Goal: Task Accomplishment & Management: Use online tool/utility

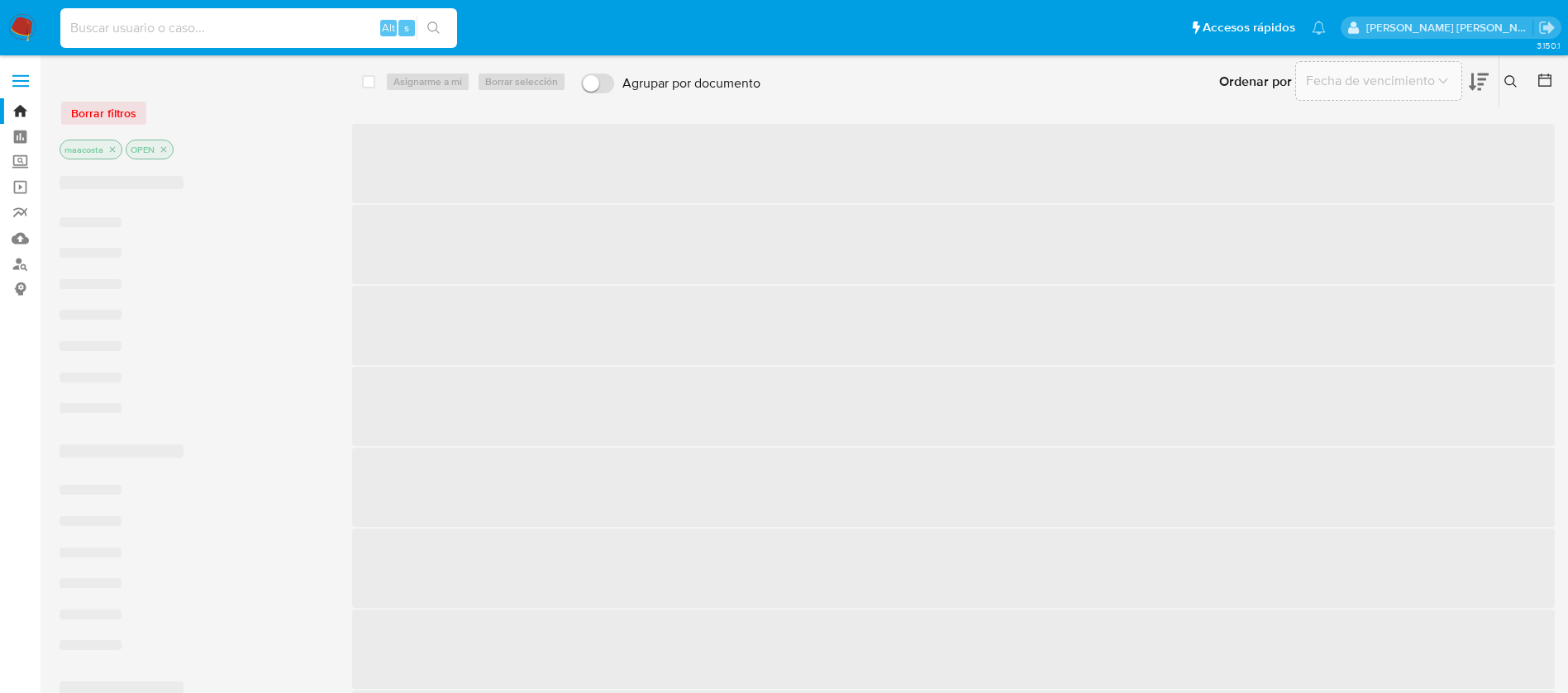
click at [201, 22] on input at bounding box center [259, 28] width 396 height 21
paste input "8zKvwmr3aIf2uNpLrezkZKCc"
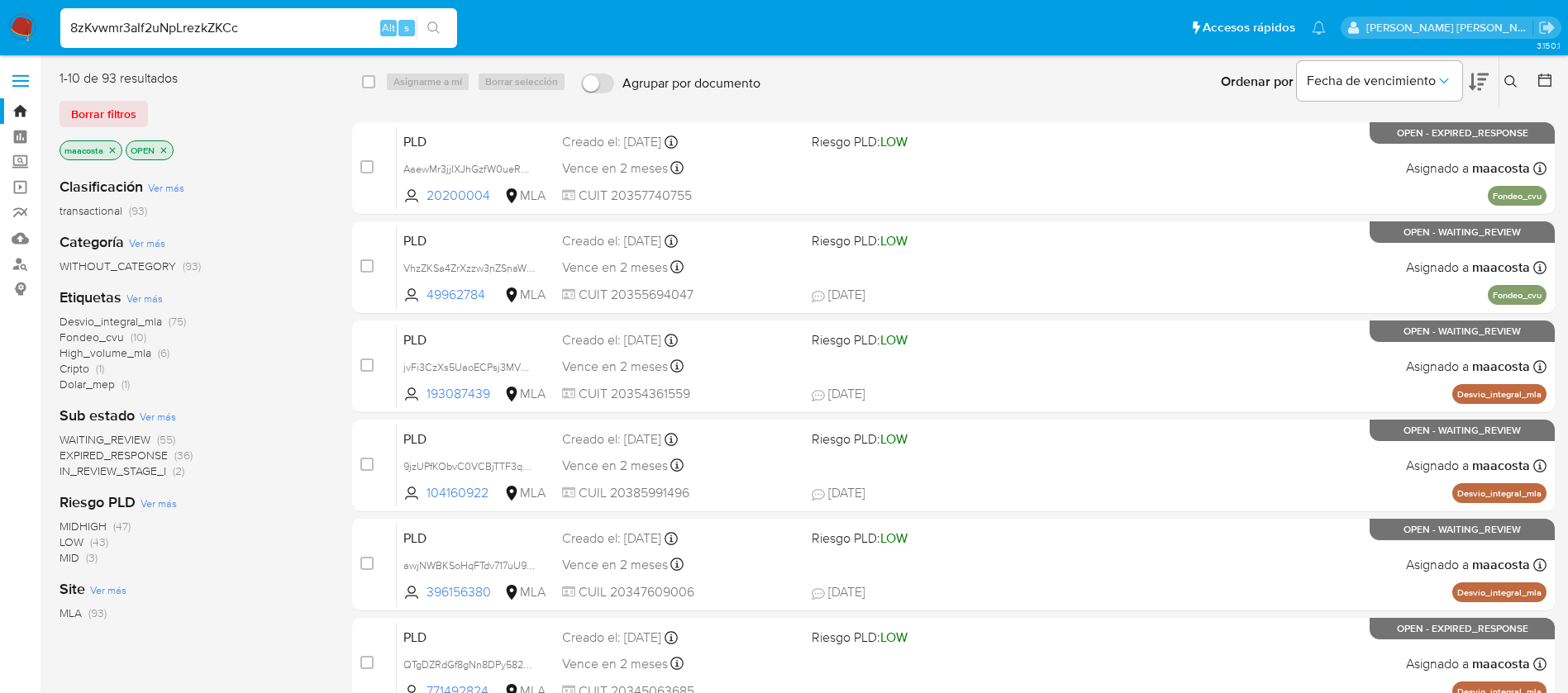
type input "8zKvwmr3aIf2uNpLrezkZKCc"
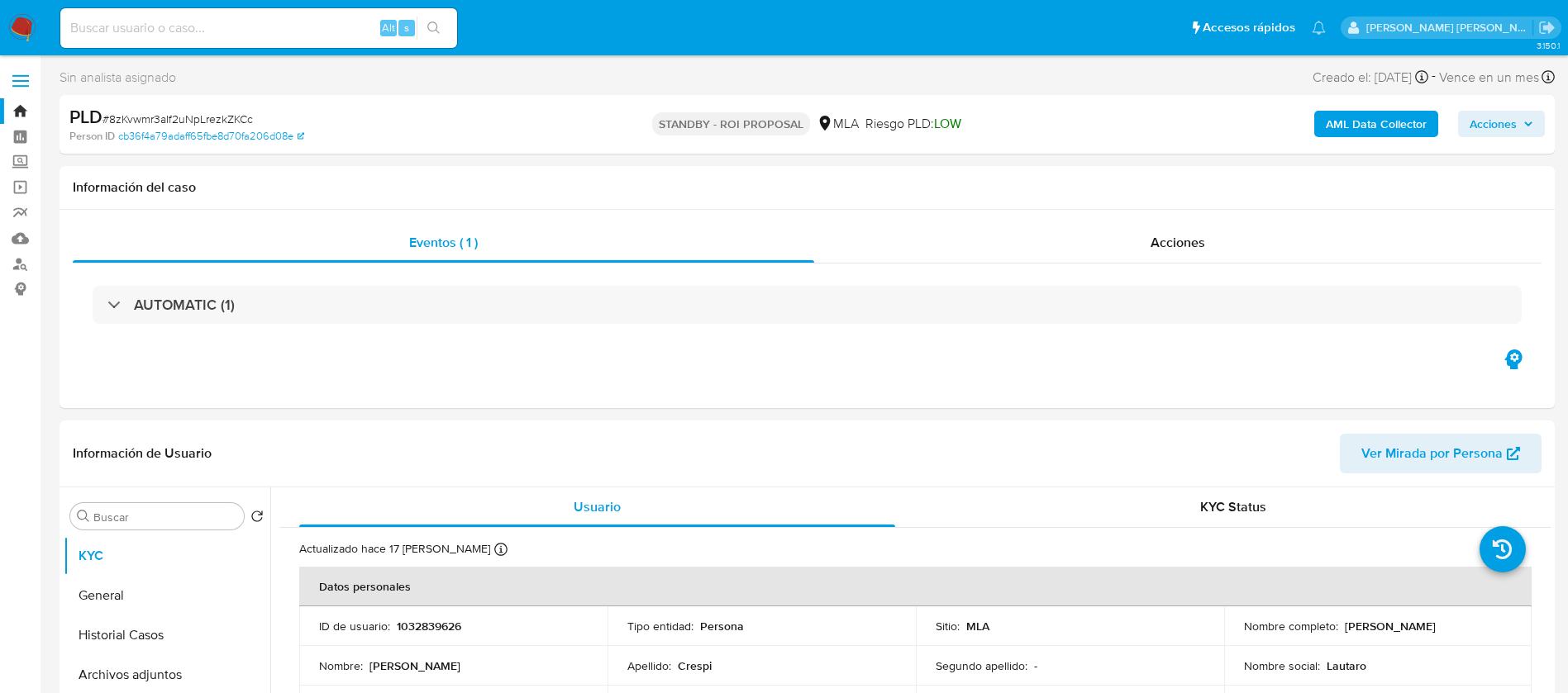
select select "10"
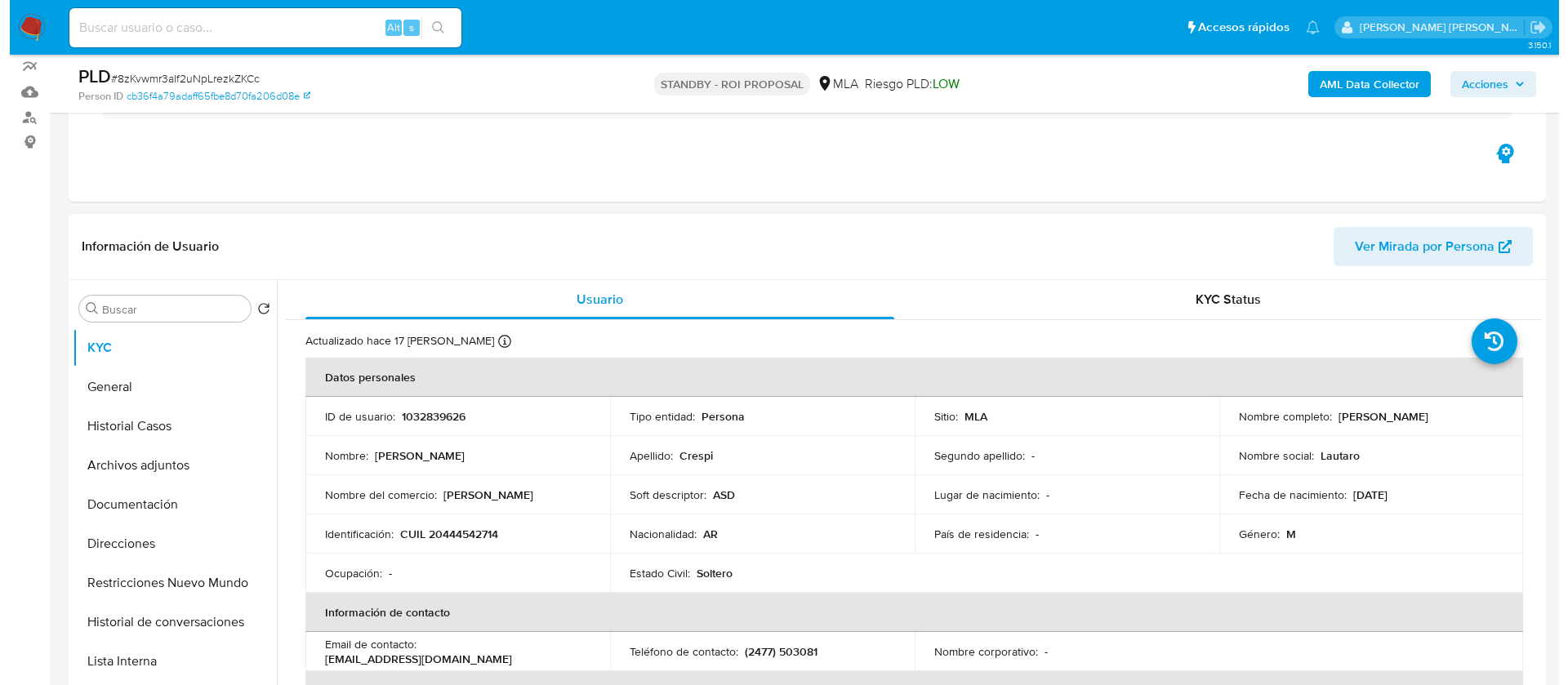
scroll to position [144, 0]
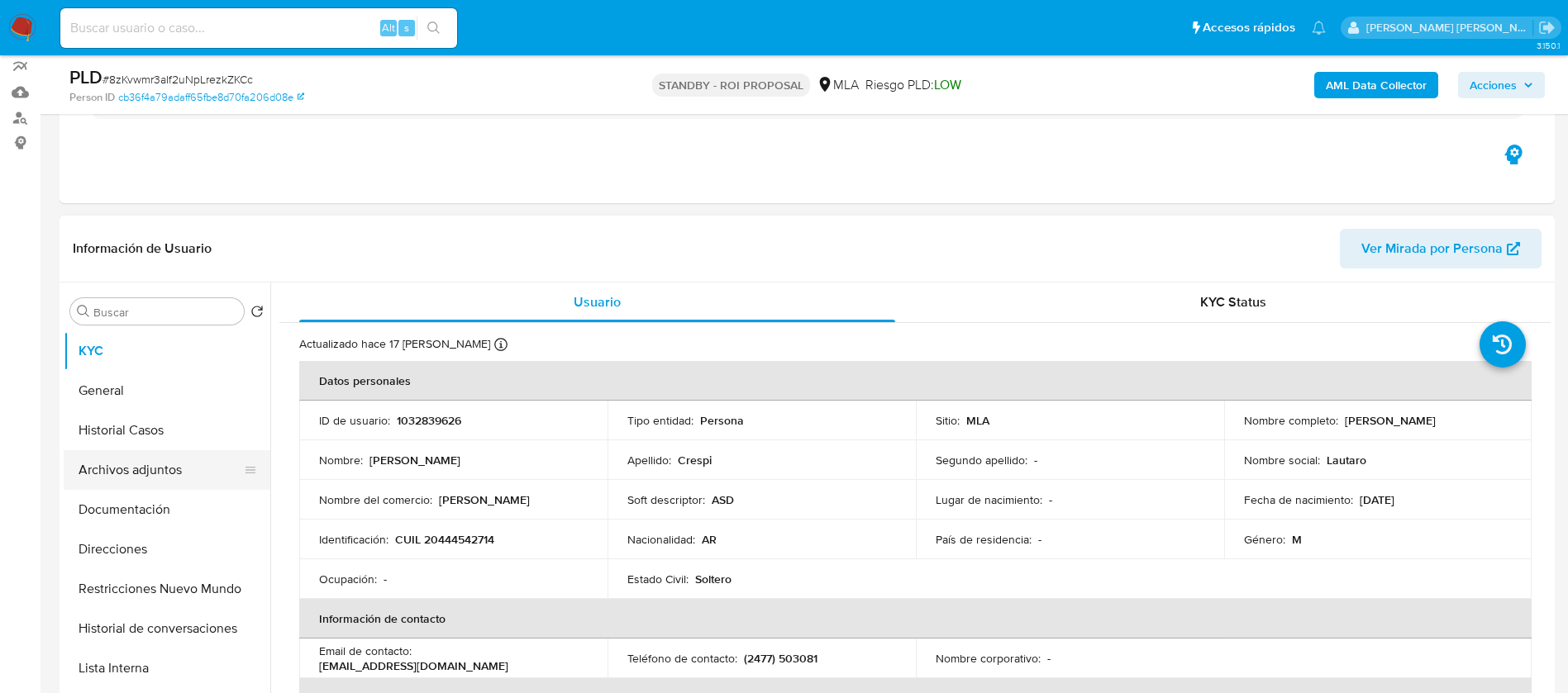
click at [114, 477] on button "Archivos adjuntos" at bounding box center [160, 470] width 194 height 40
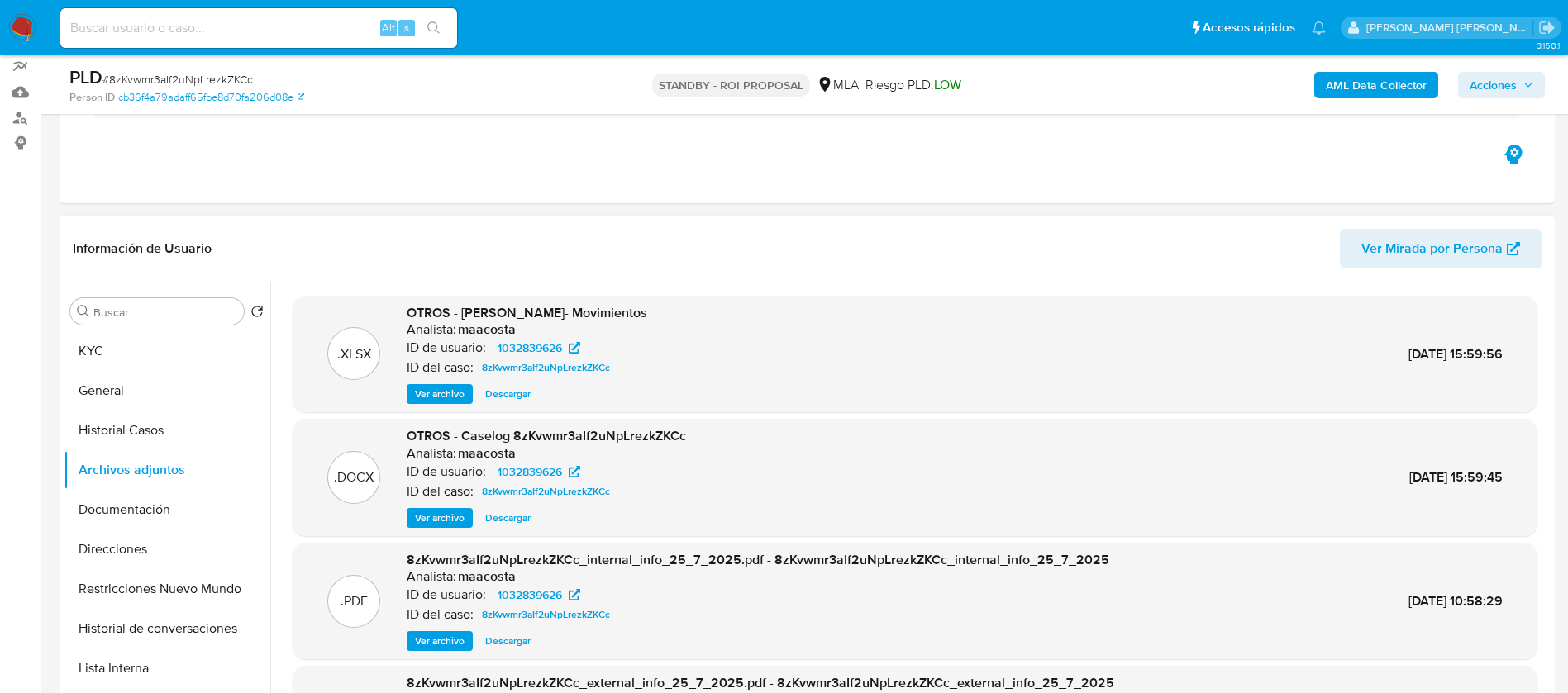
click at [446, 521] on span "Ver archivo" at bounding box center [439, 518] width 49 height 17
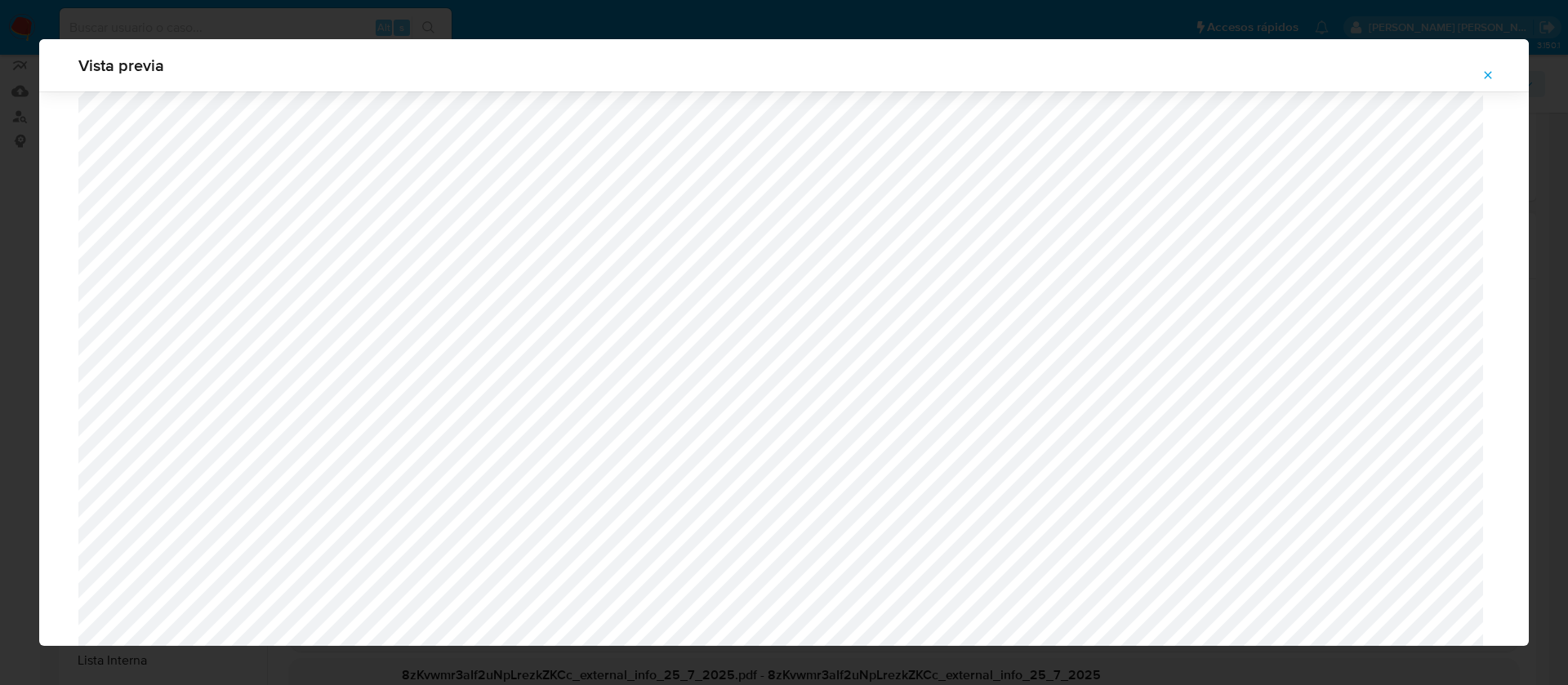
scroll to position [1099, 0]
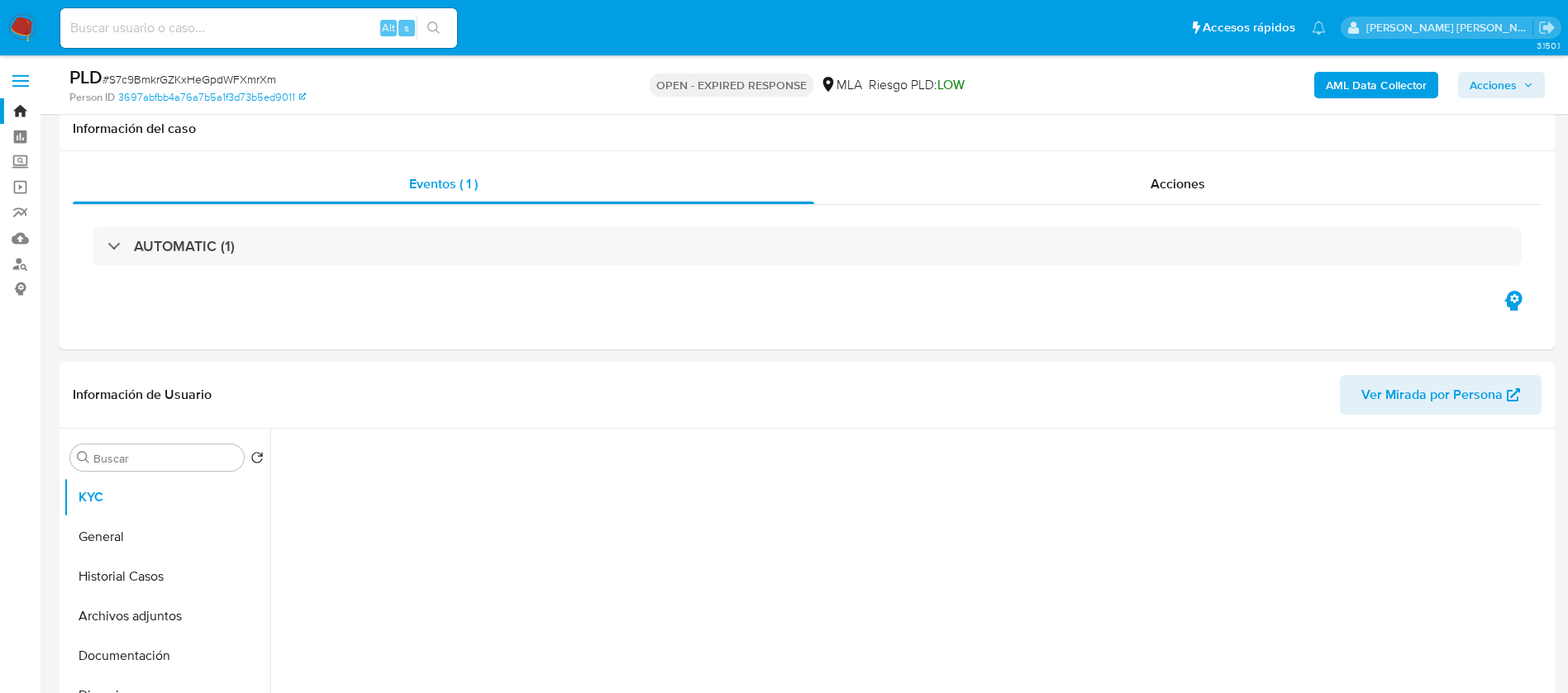
select select "10"
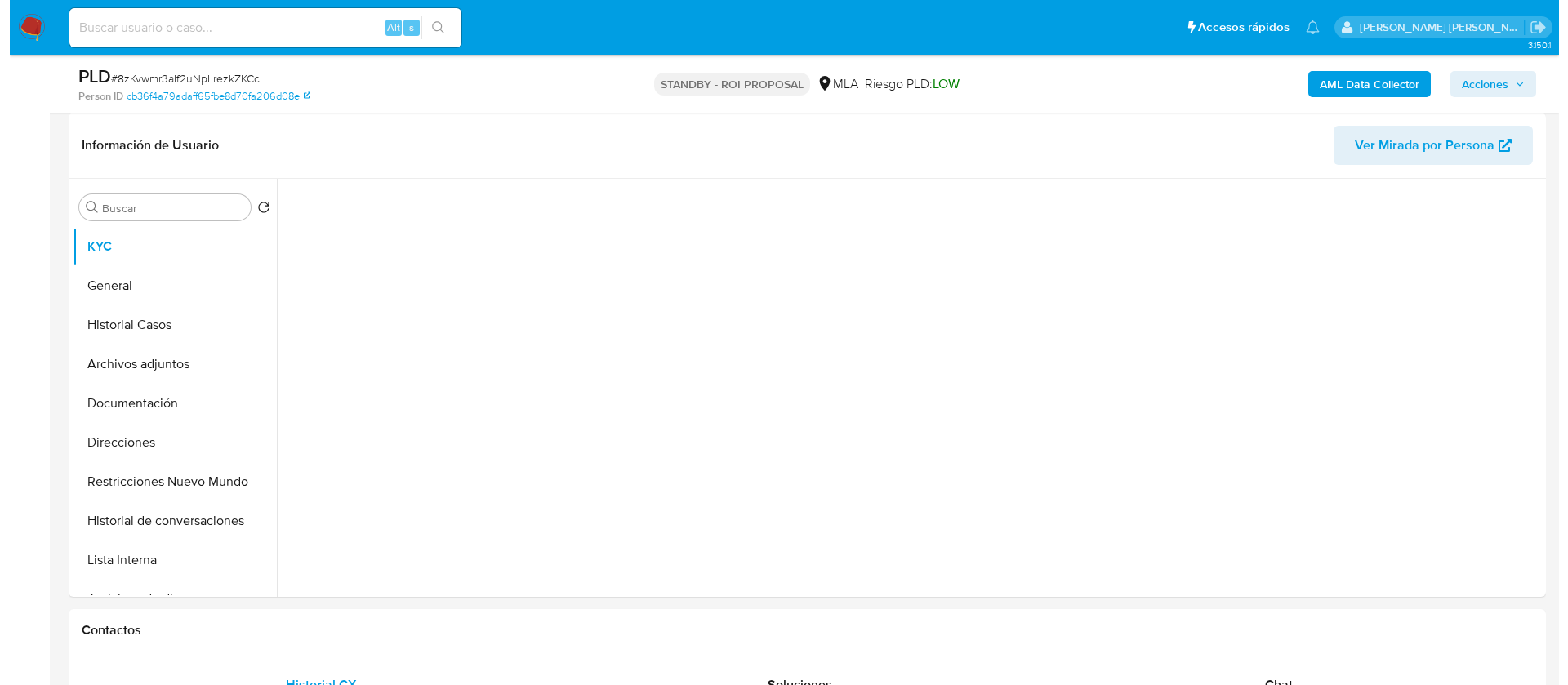
scroll to position [316, 0]
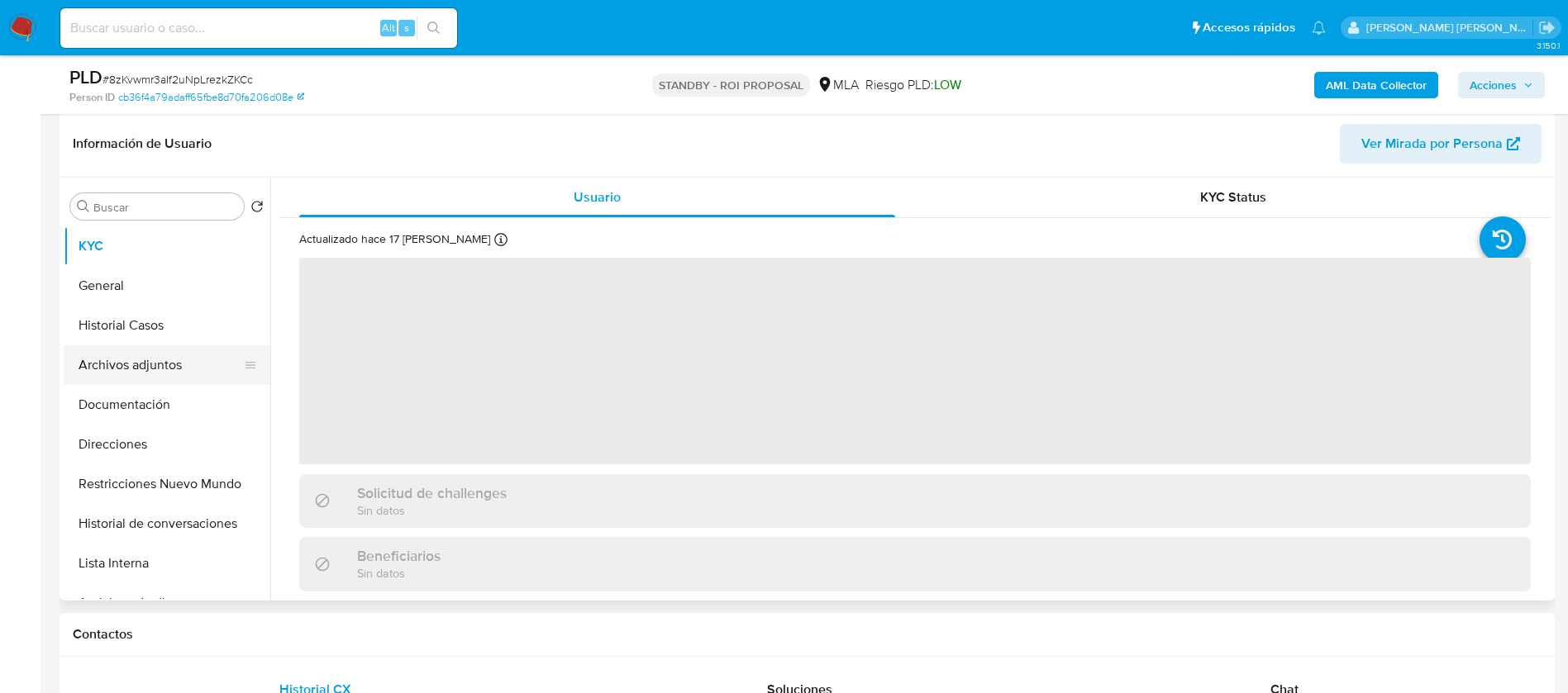
click at [122, 368] on button "Archivos adjuntos" at bounding box center [160, 365] width 194 height 40
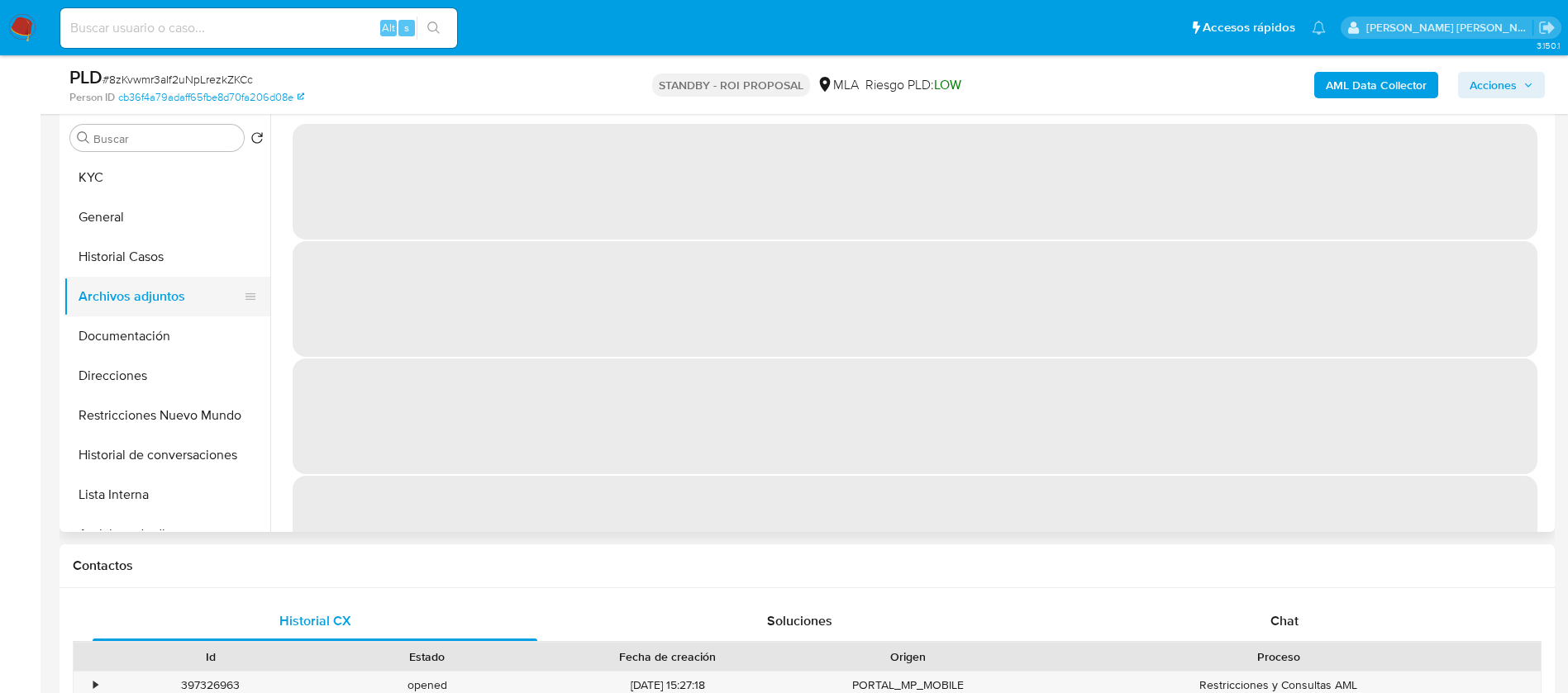
select select "10"
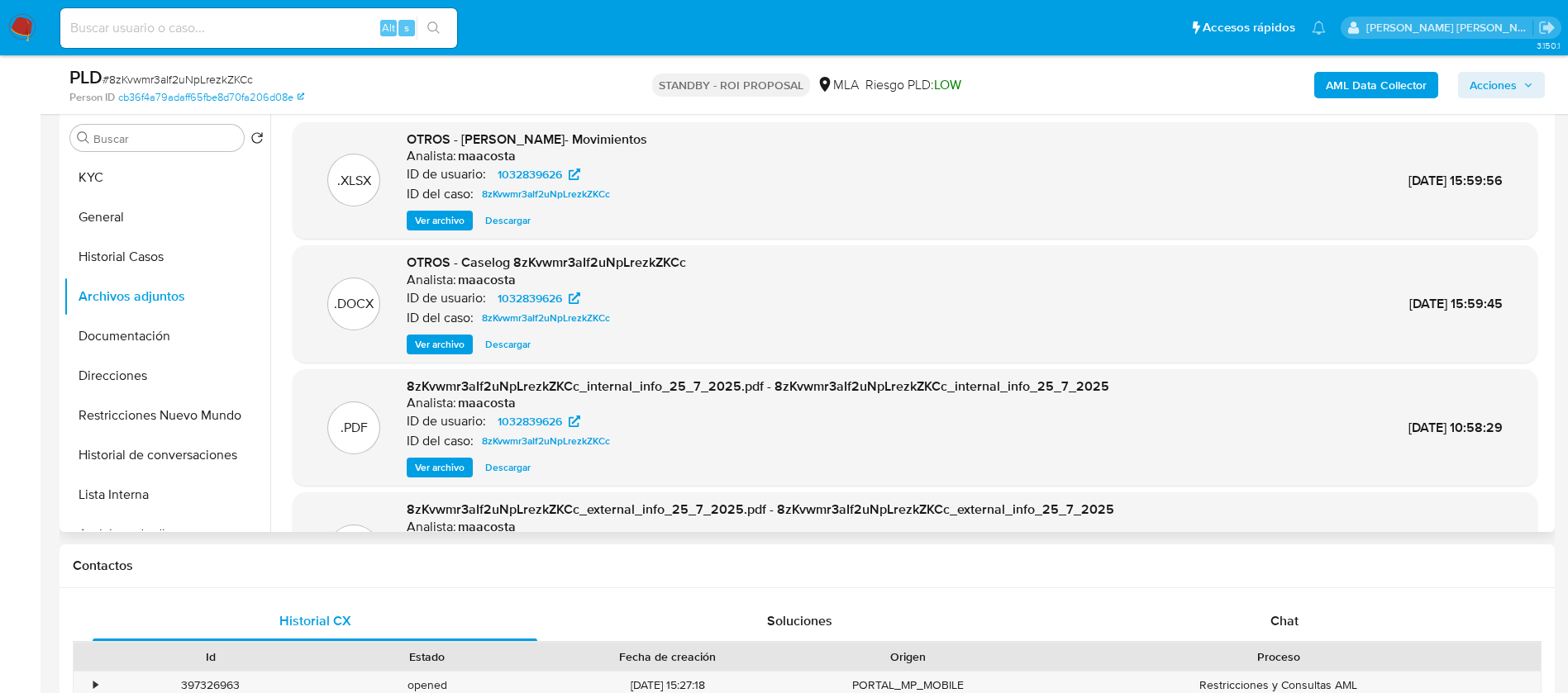
click at [429, 346] on span "Ver archivo" at bounding box center [439, 344] width 49 height 17
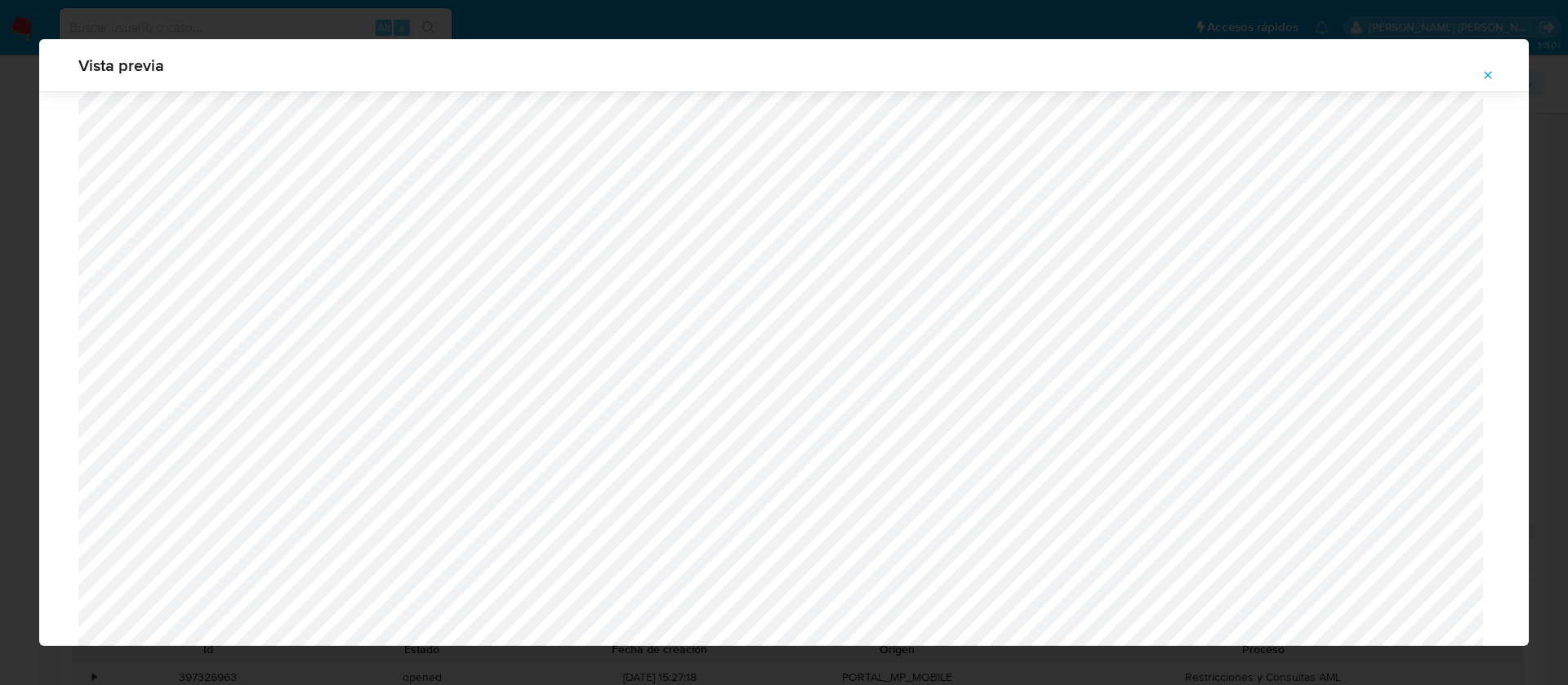
scroll to position [960, 0]
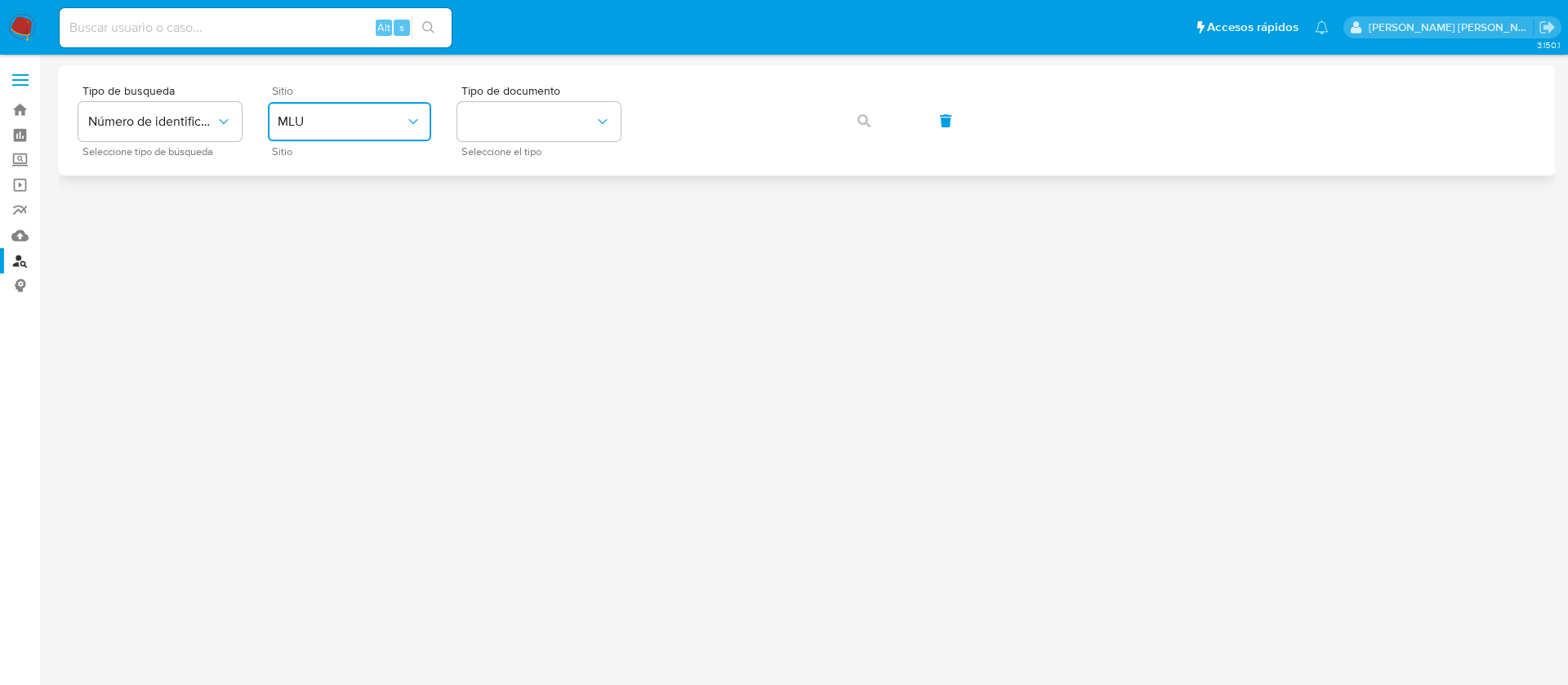
click at [326, 106] on button "MLU" at bounding box center [349, 121] width 164 height 40
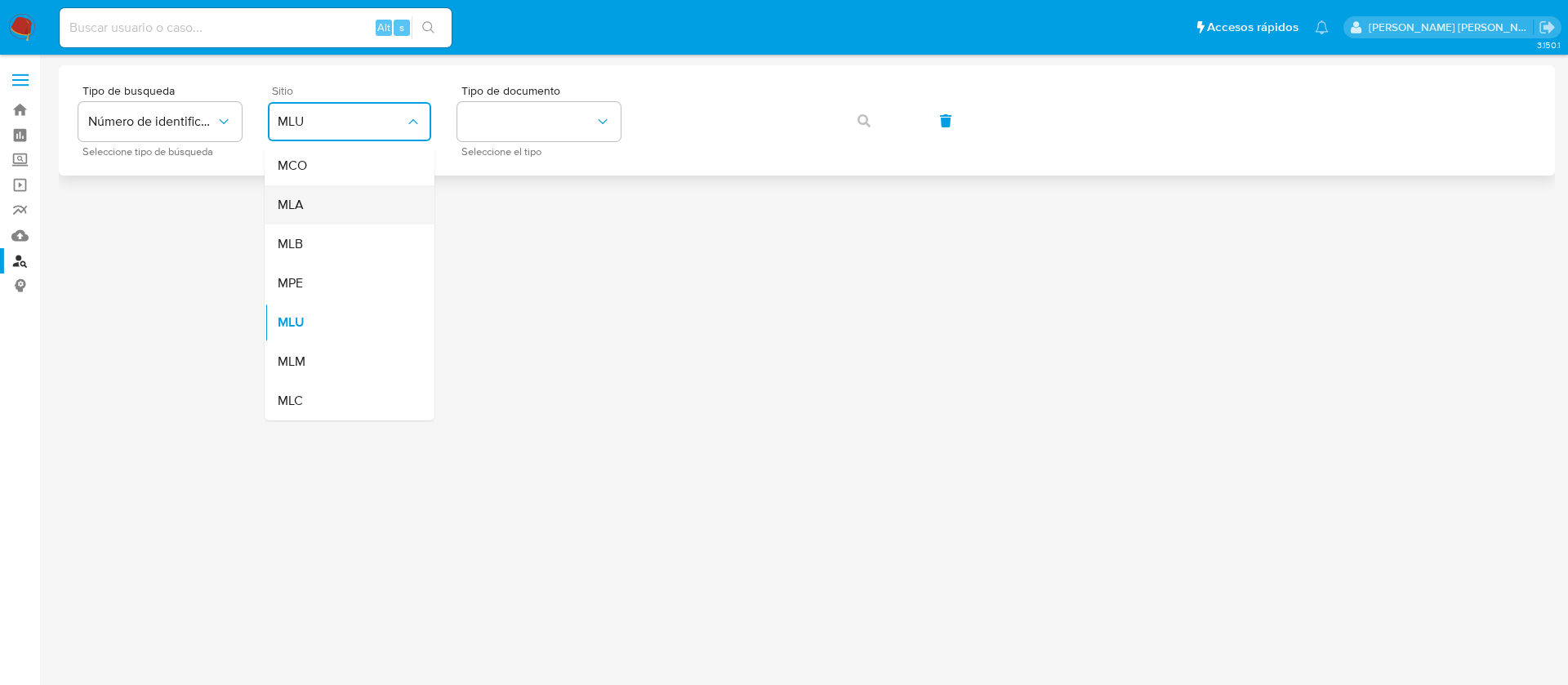
click at [333, 215] on div "MLA" at bounding box center [345, 205] width 134 height 40
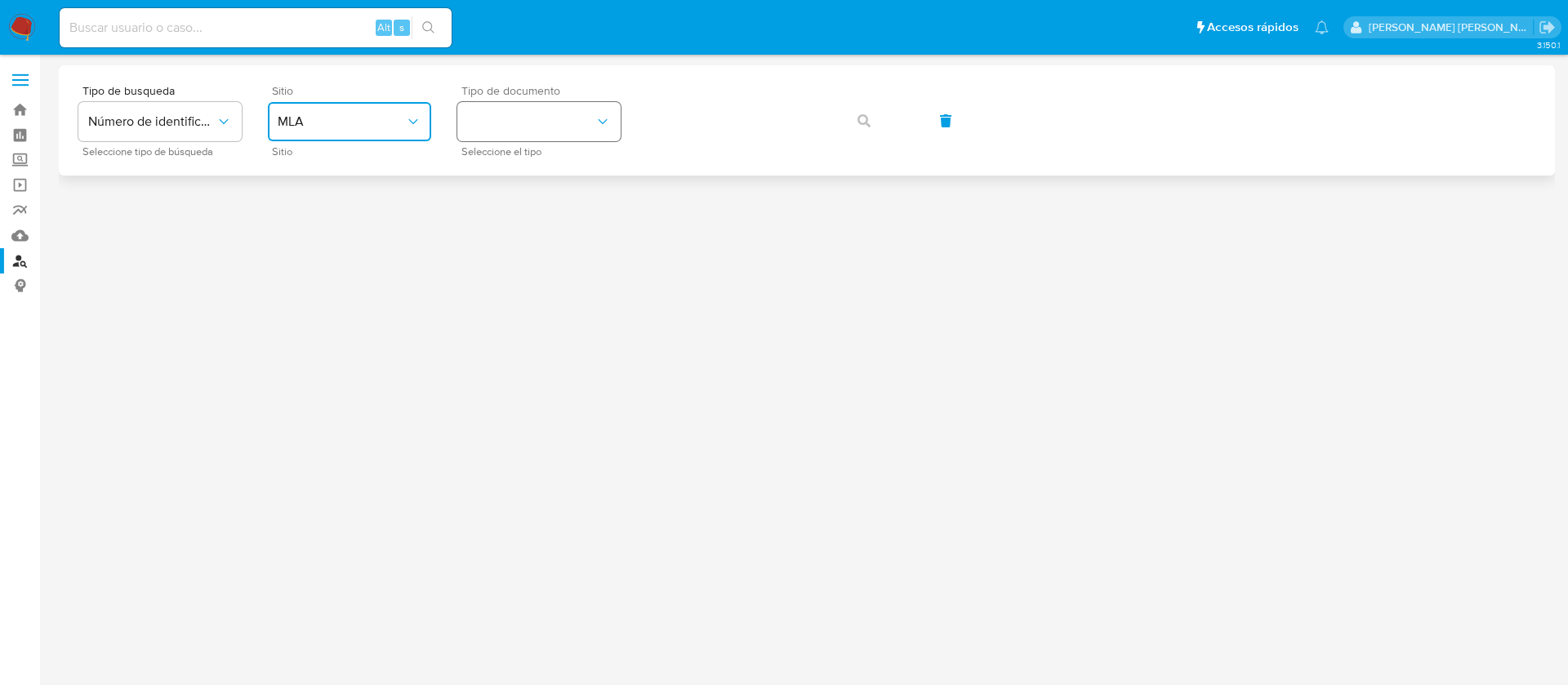
click at [550, 109] on button "identificationType" at bounding box center [539, 121] width 164 height 40
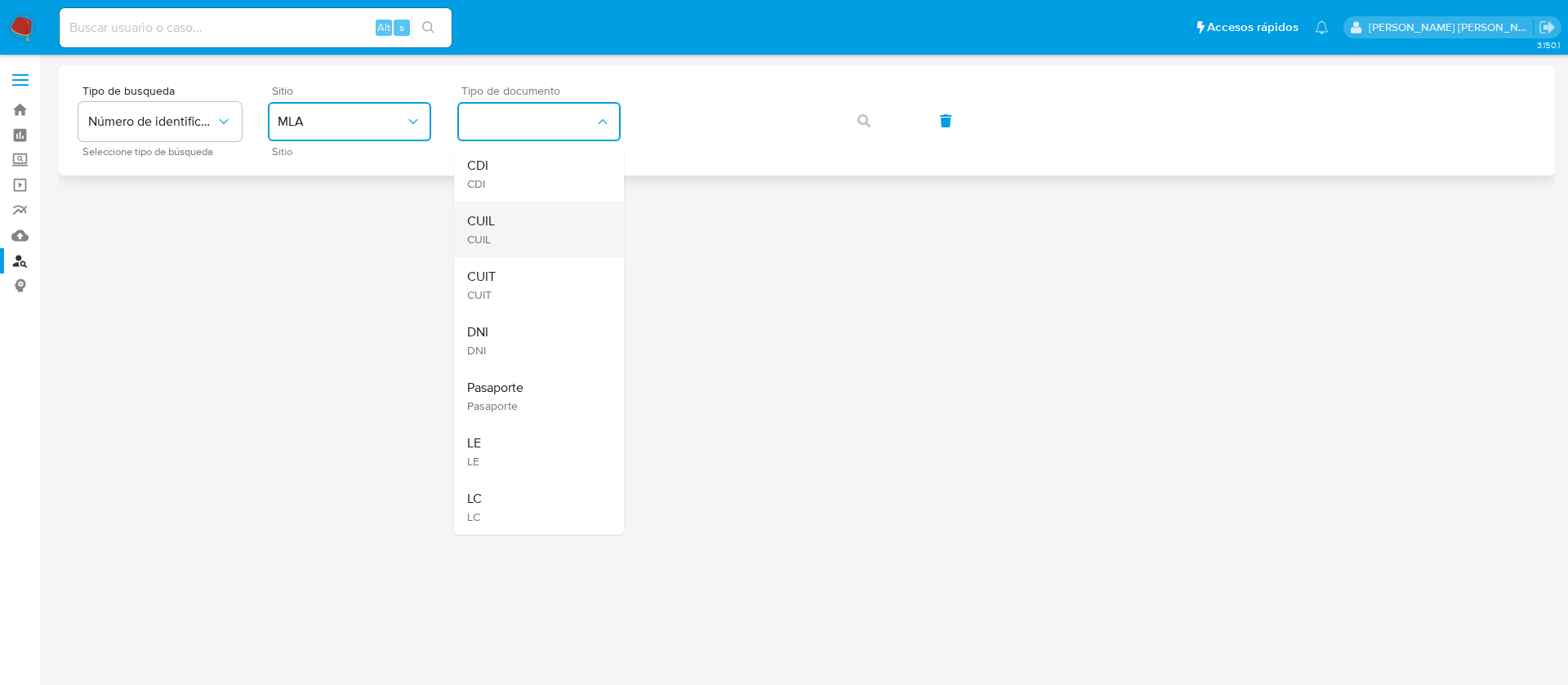
click at [512, 221] on div "CUIL CUIL" at bounding box center [534, 229] width 134 height 55
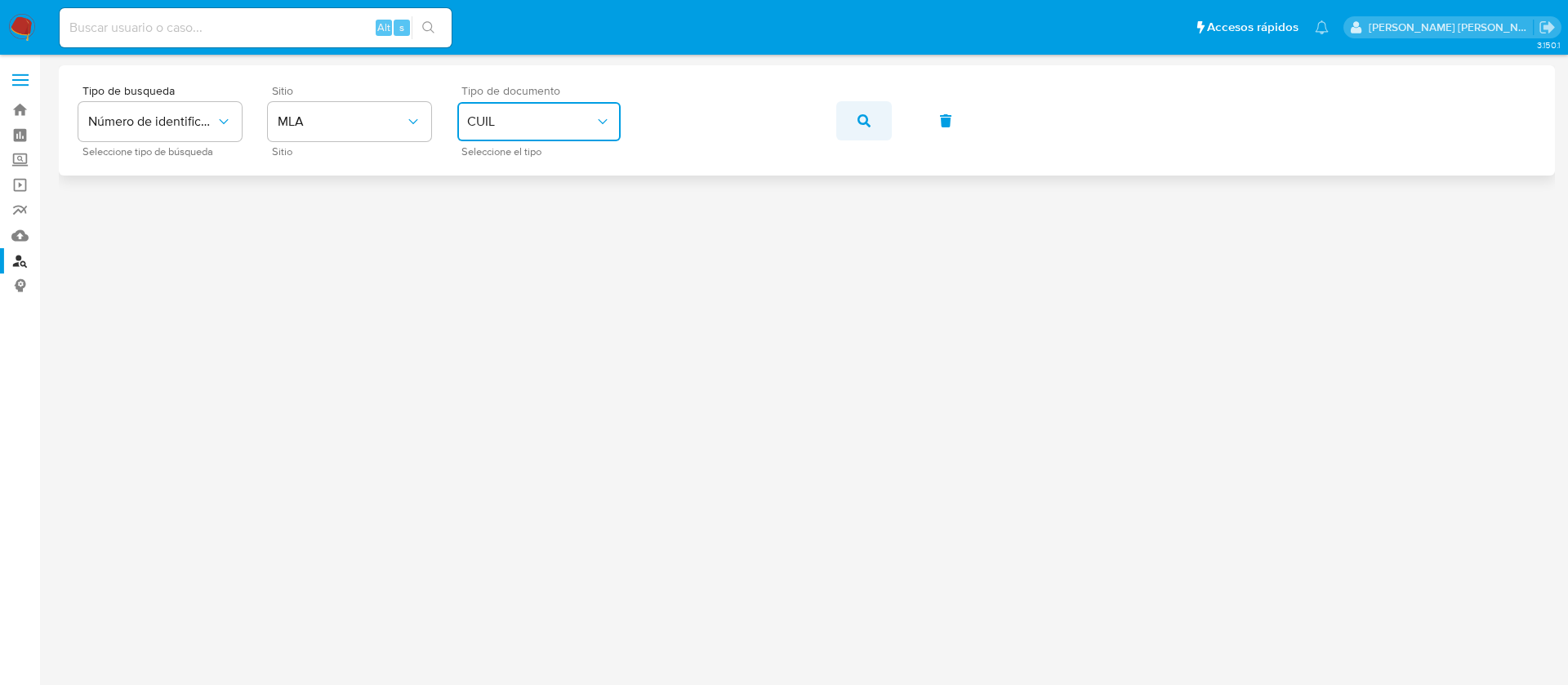
click at [849, 135] on button "button" at bounding box center [864, 120] width 55 height 40
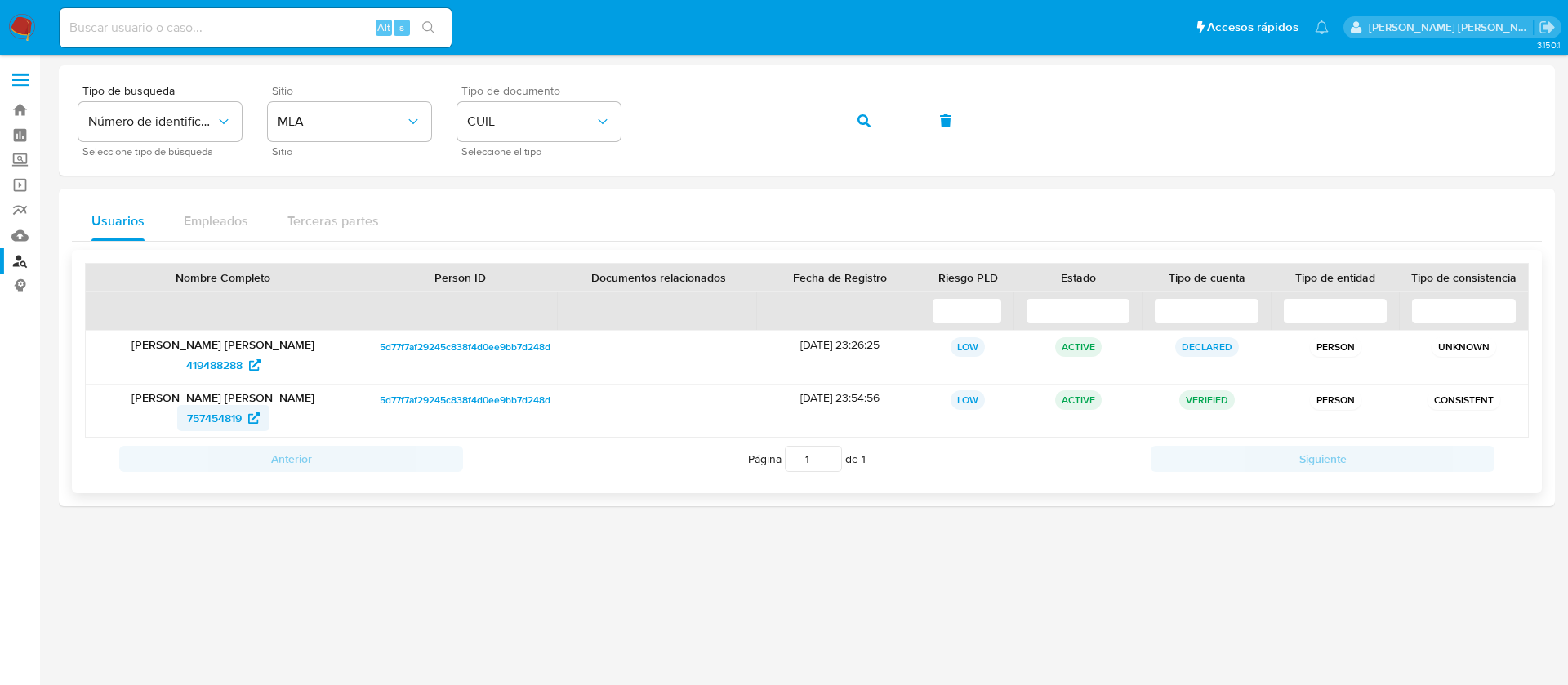
click at [197, 417] on span "757454819" at bounding box center [214, 418] width 55 height 26
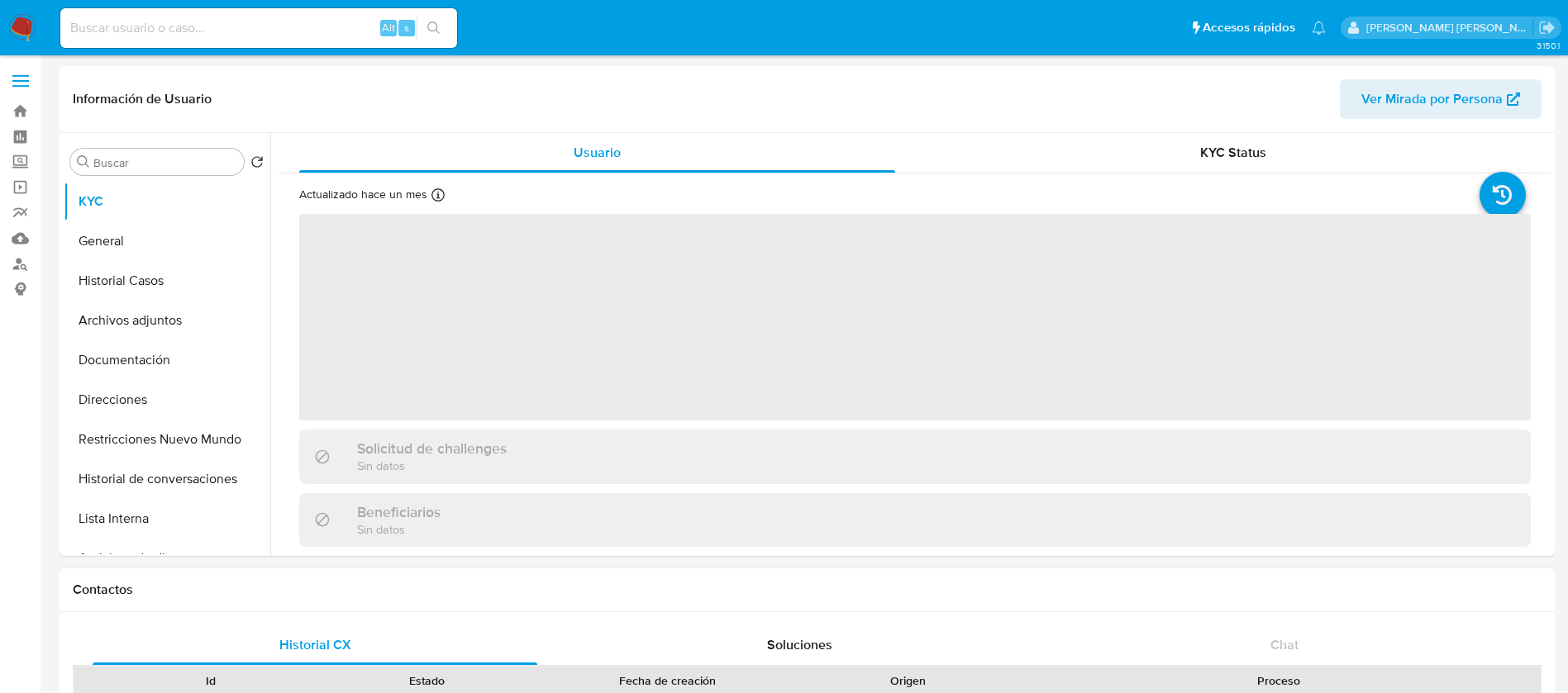
select select "10"
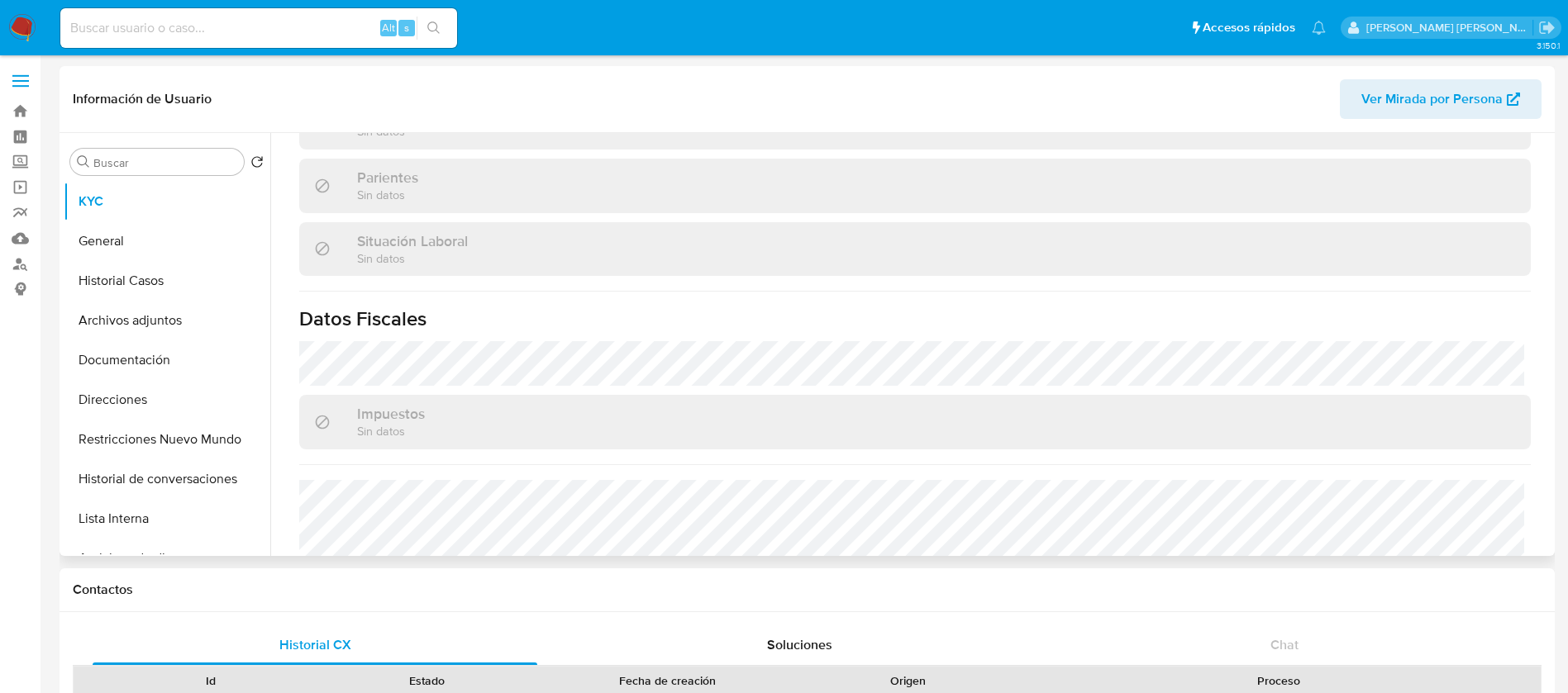
scroll to position [855, 0]
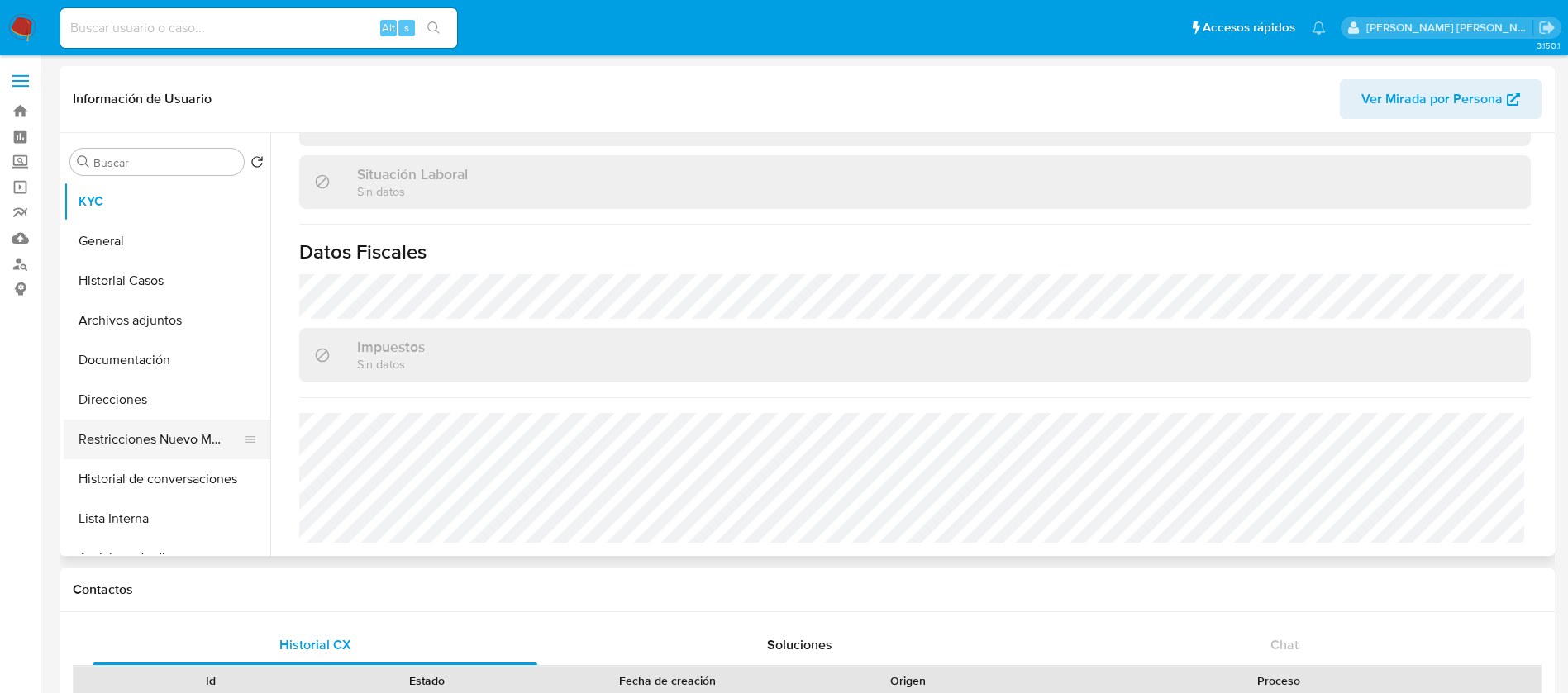
click at [219, 442] on button "Restricciones Nuevo Mundo" at bounding box center [160, 439] width 194 height 40
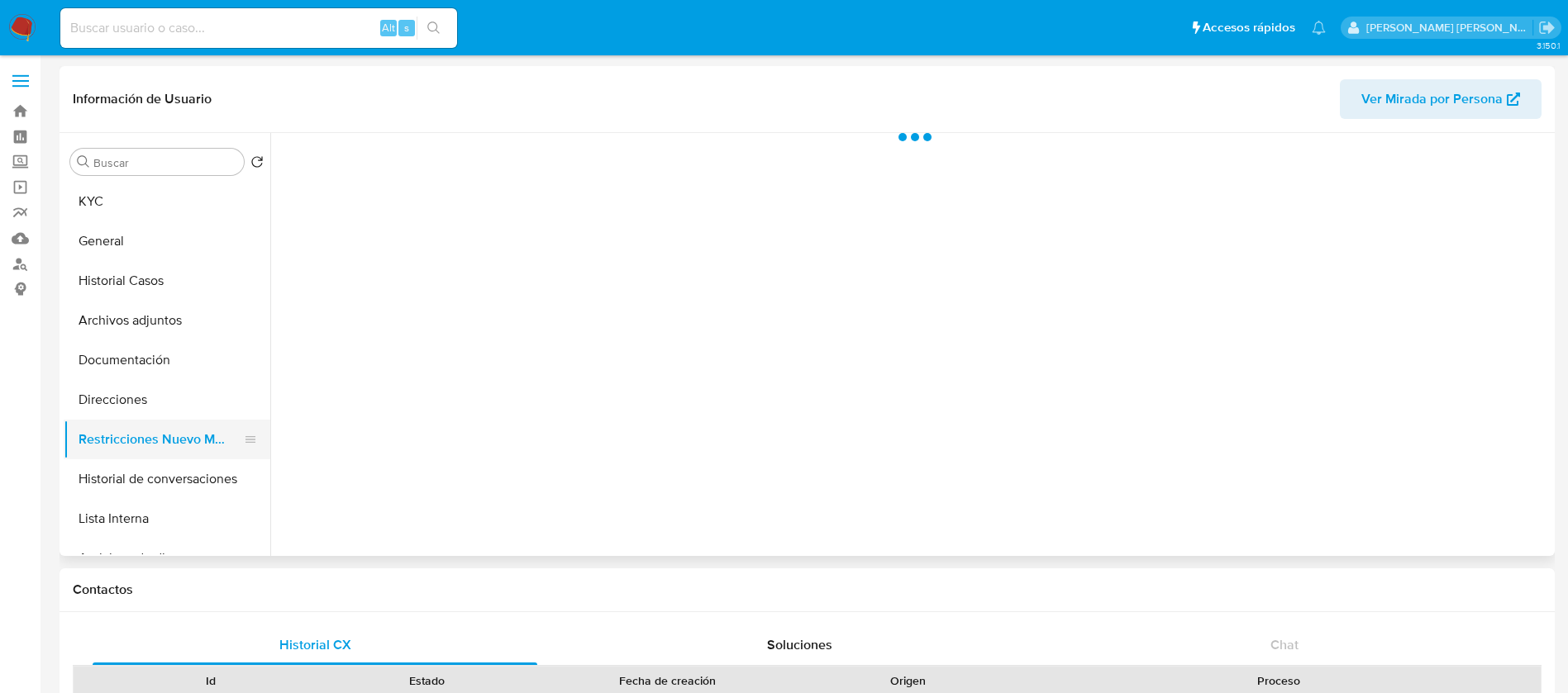
scroll to position [0, 0]
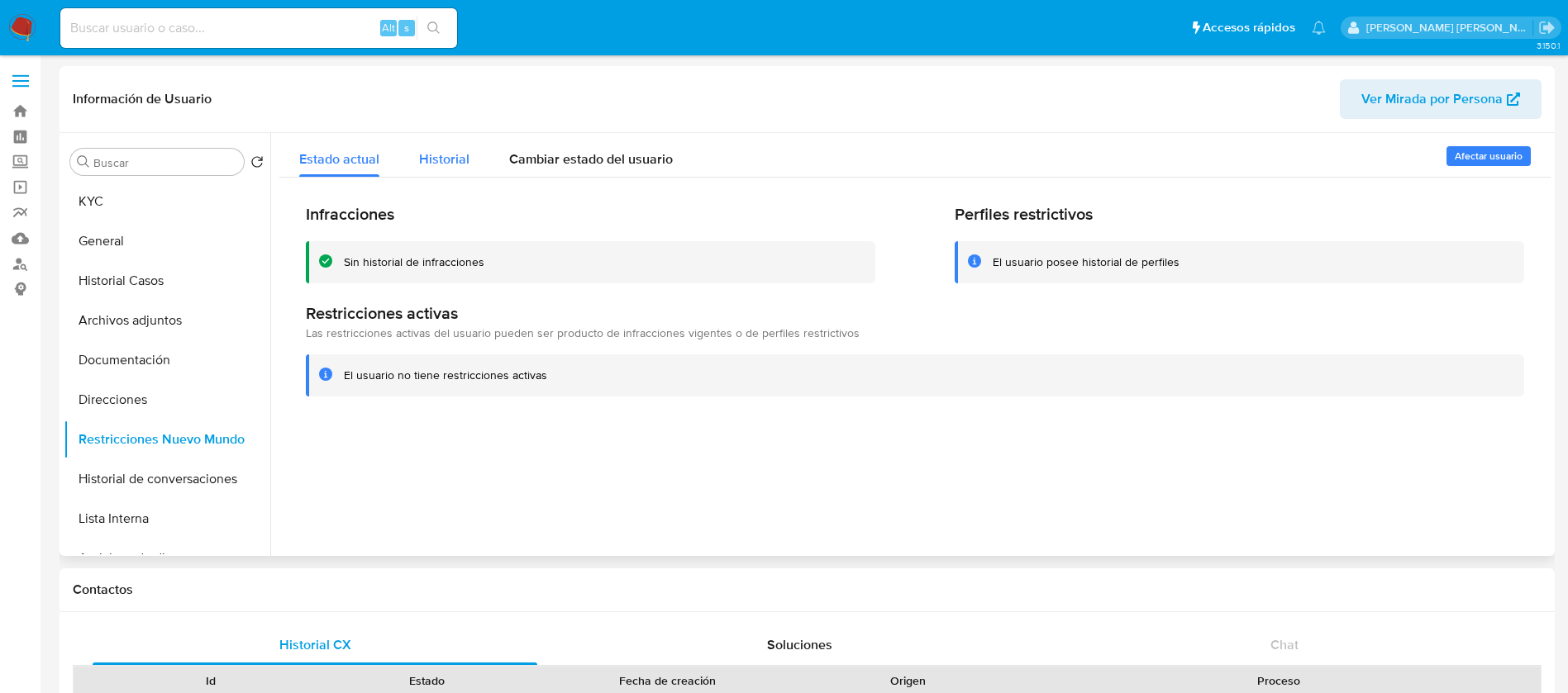
click at [442, 165] on span "Historial" at bounding box center [444, 159] width 50 height 19
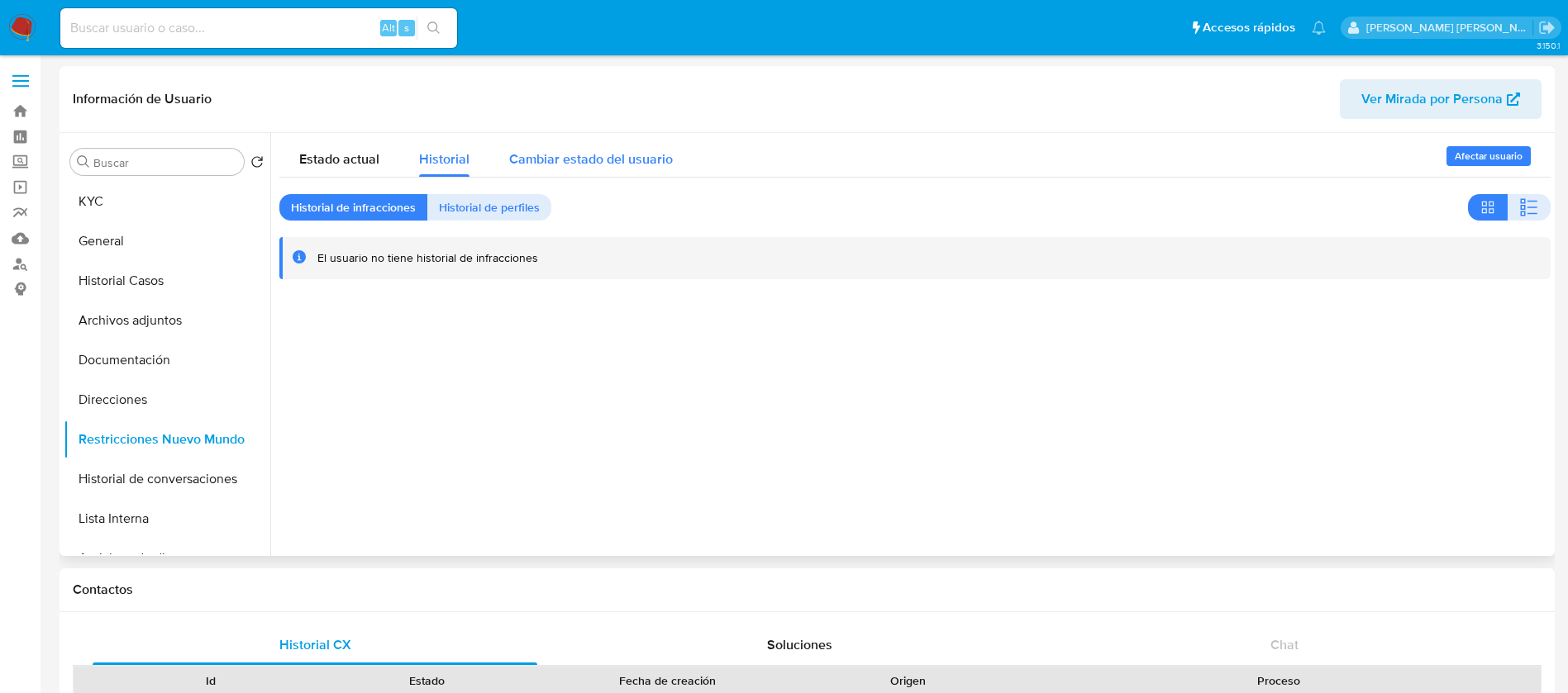
click at [636, 153] on span "Cambiar estado del usuario" at bounding box center [591, 159] width 164 height 19
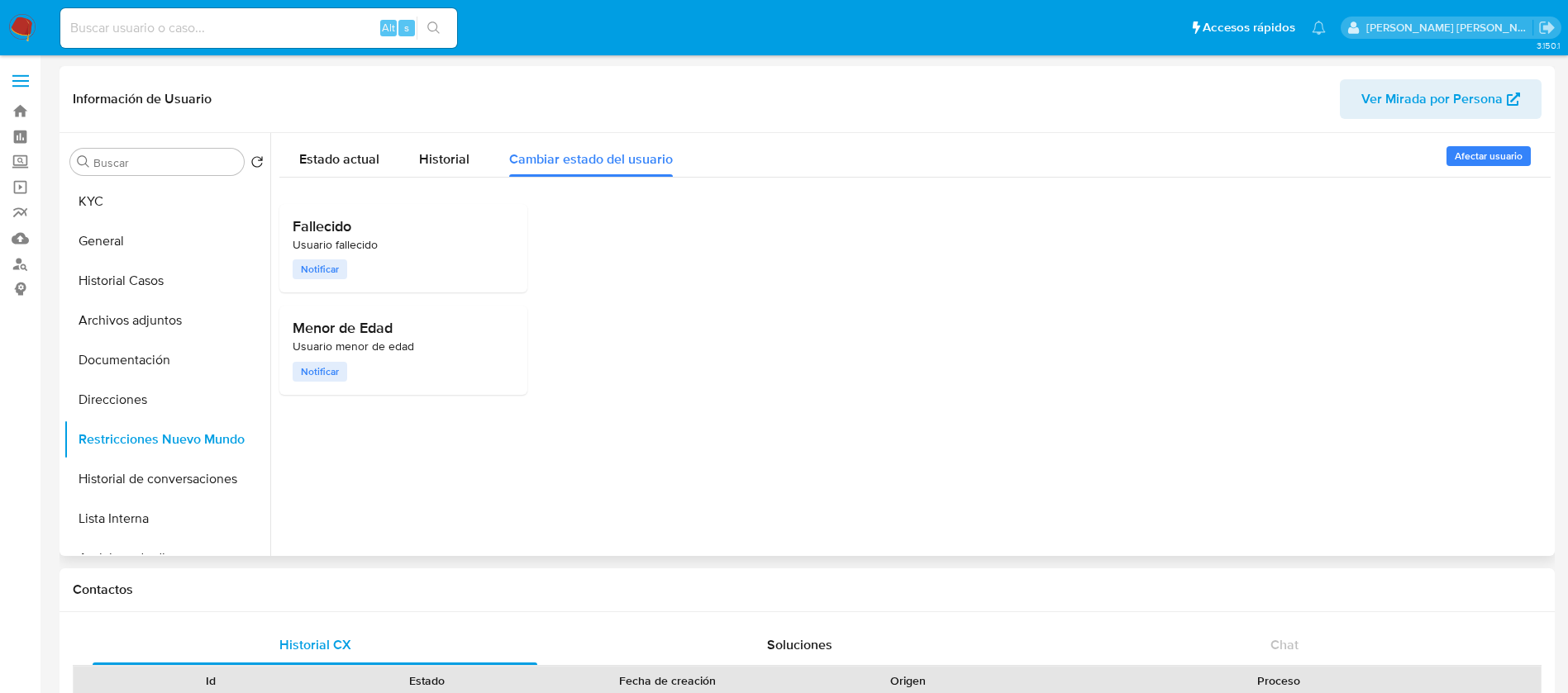
click at [1413, 278] on div "Fallecido Usuario fallecido Notificar Menor de Edad Usuario menor de edad Notif…" at bounding box center [915, 287] width 1271 height 218
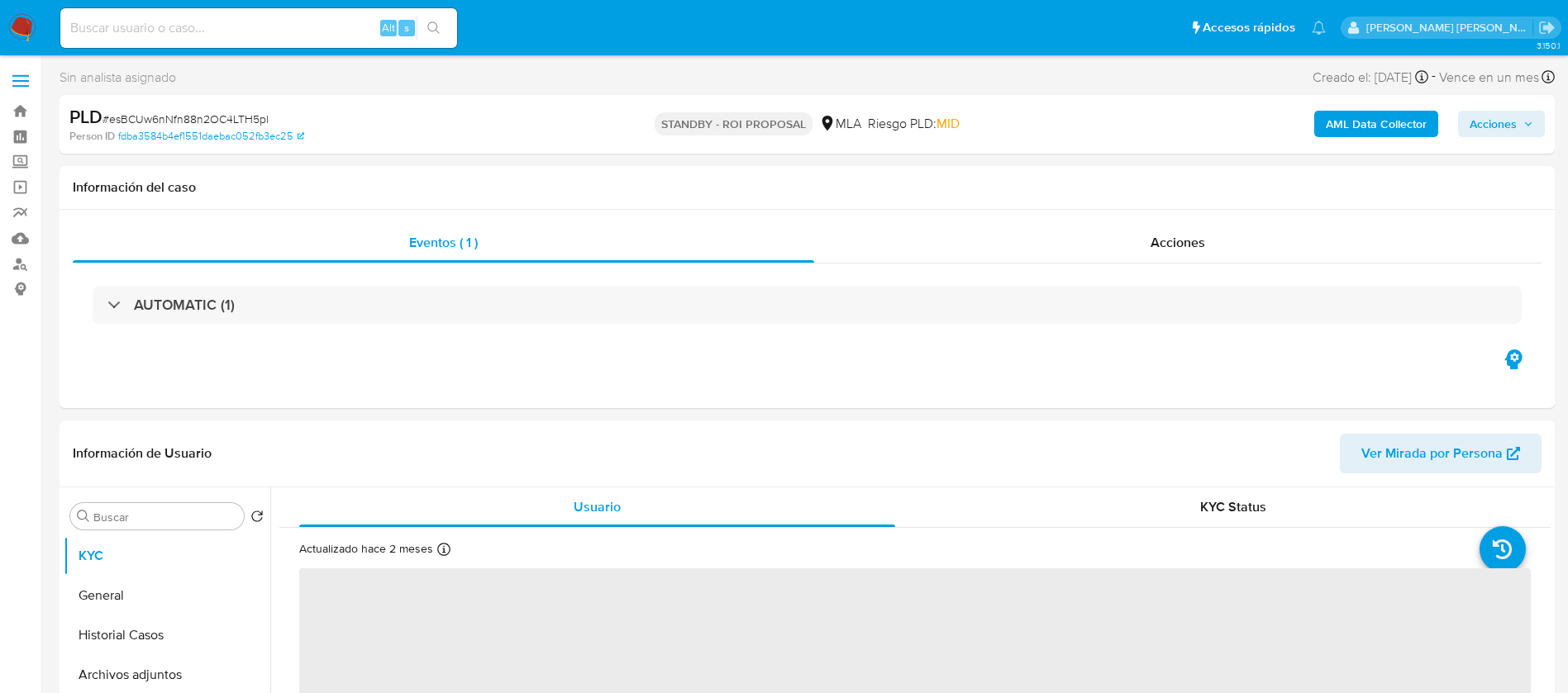
select select "10"
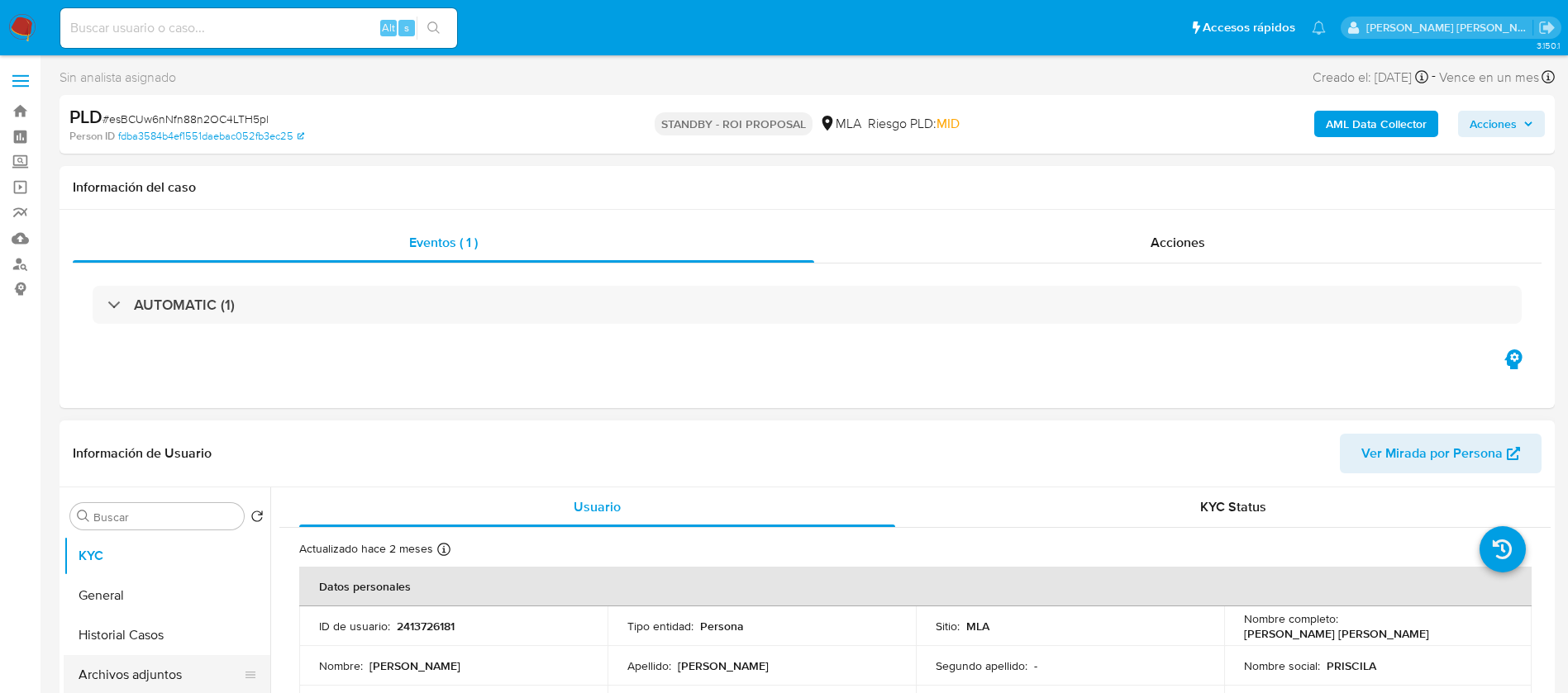
click at [166, 677] on button "Archivos adjuntos" at bounding box center [160, 674] width 194 height 40
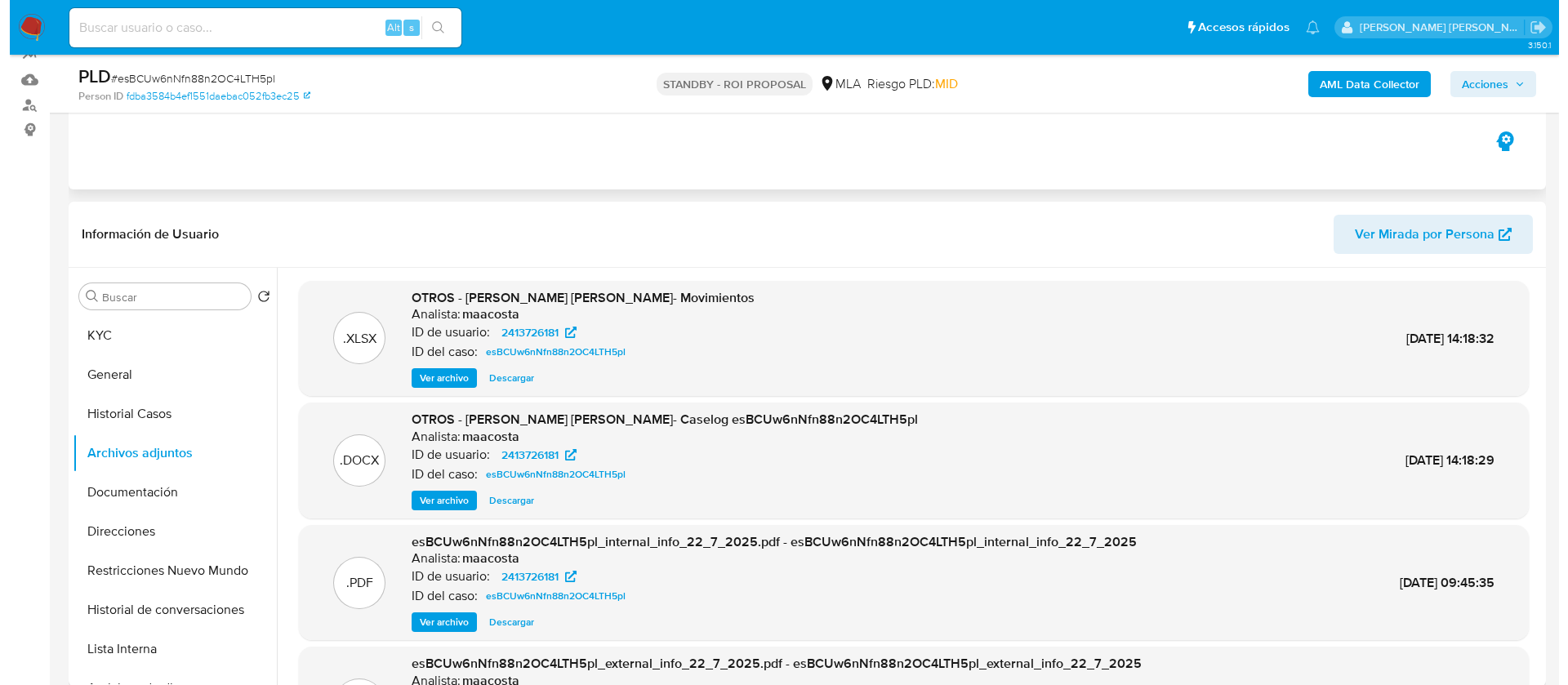
scroll to position [157, 0]
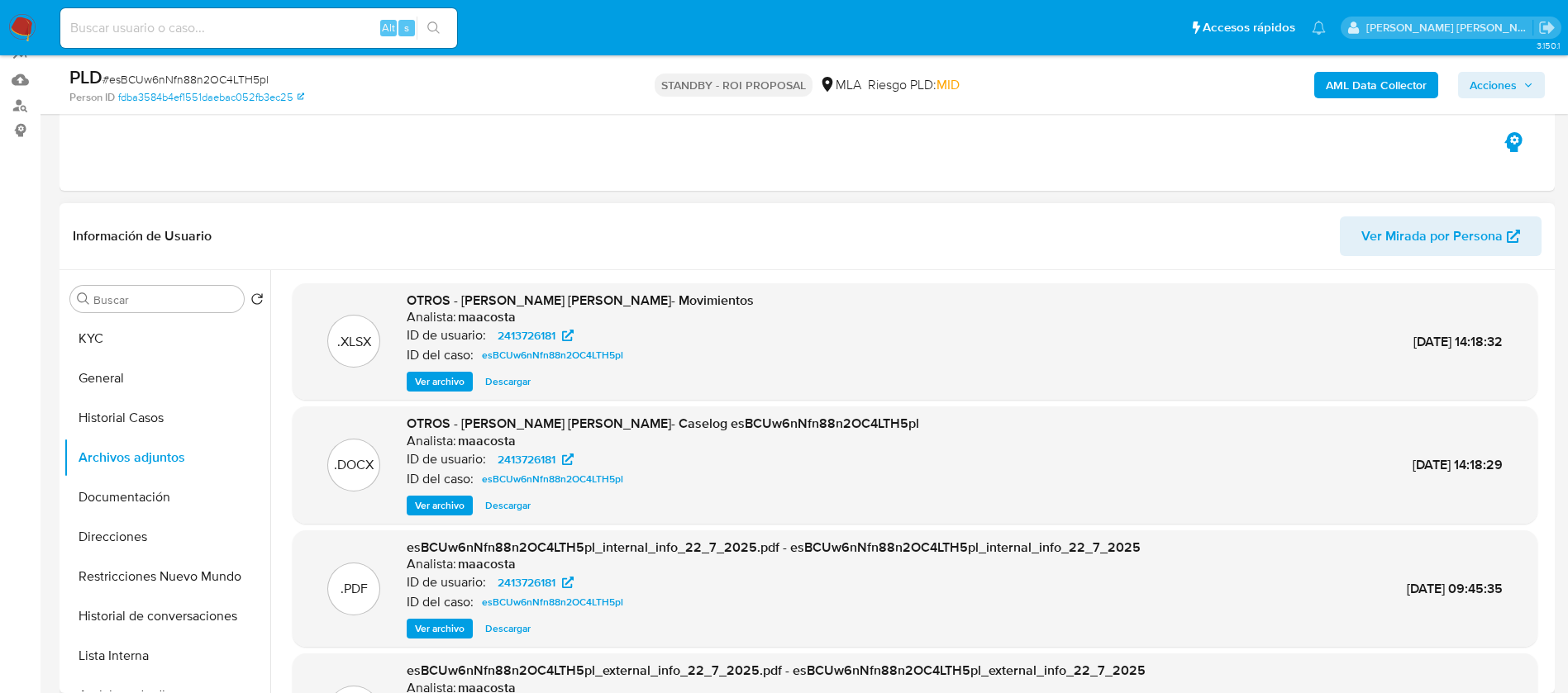
click at [440, 508] on span "Ver archivo" at bounding box center [439, 506] width 49 height 17
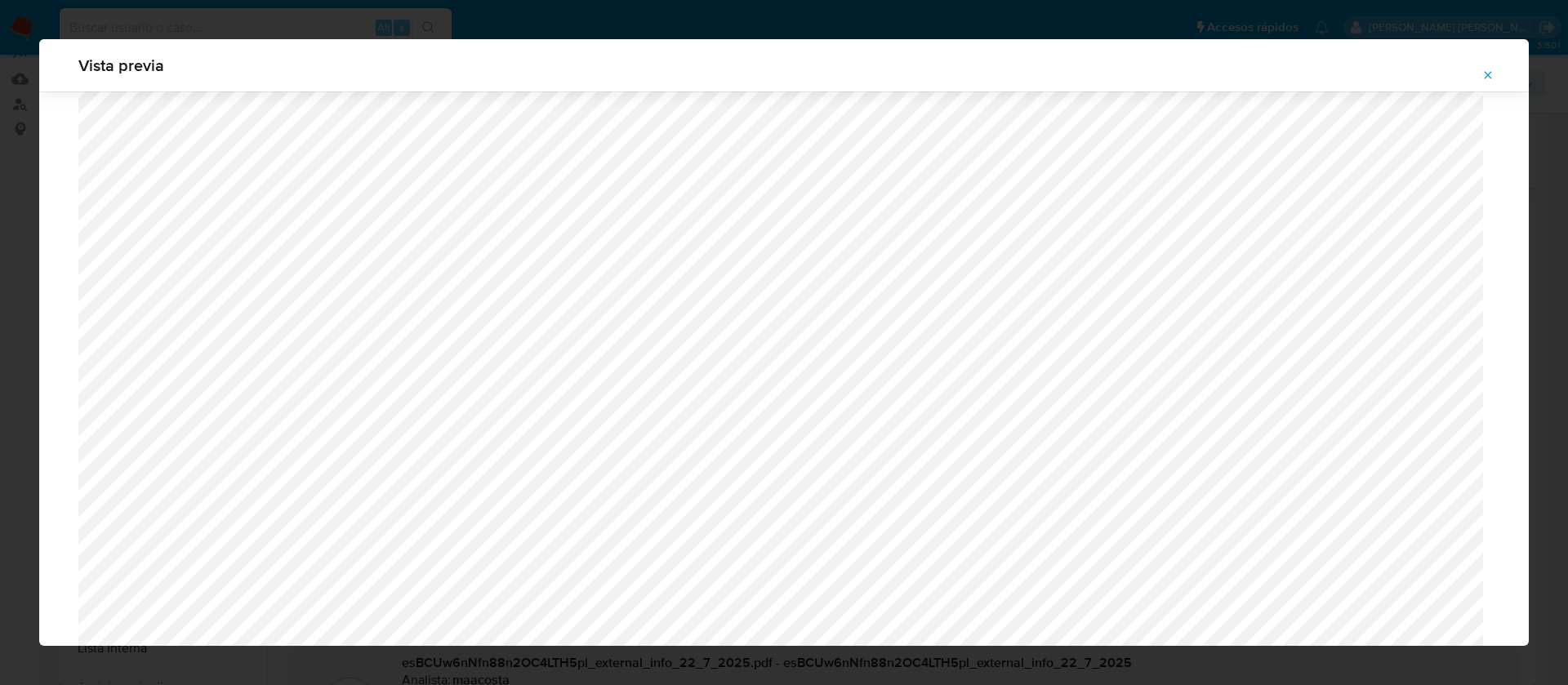
scroll to position [1325, 0]
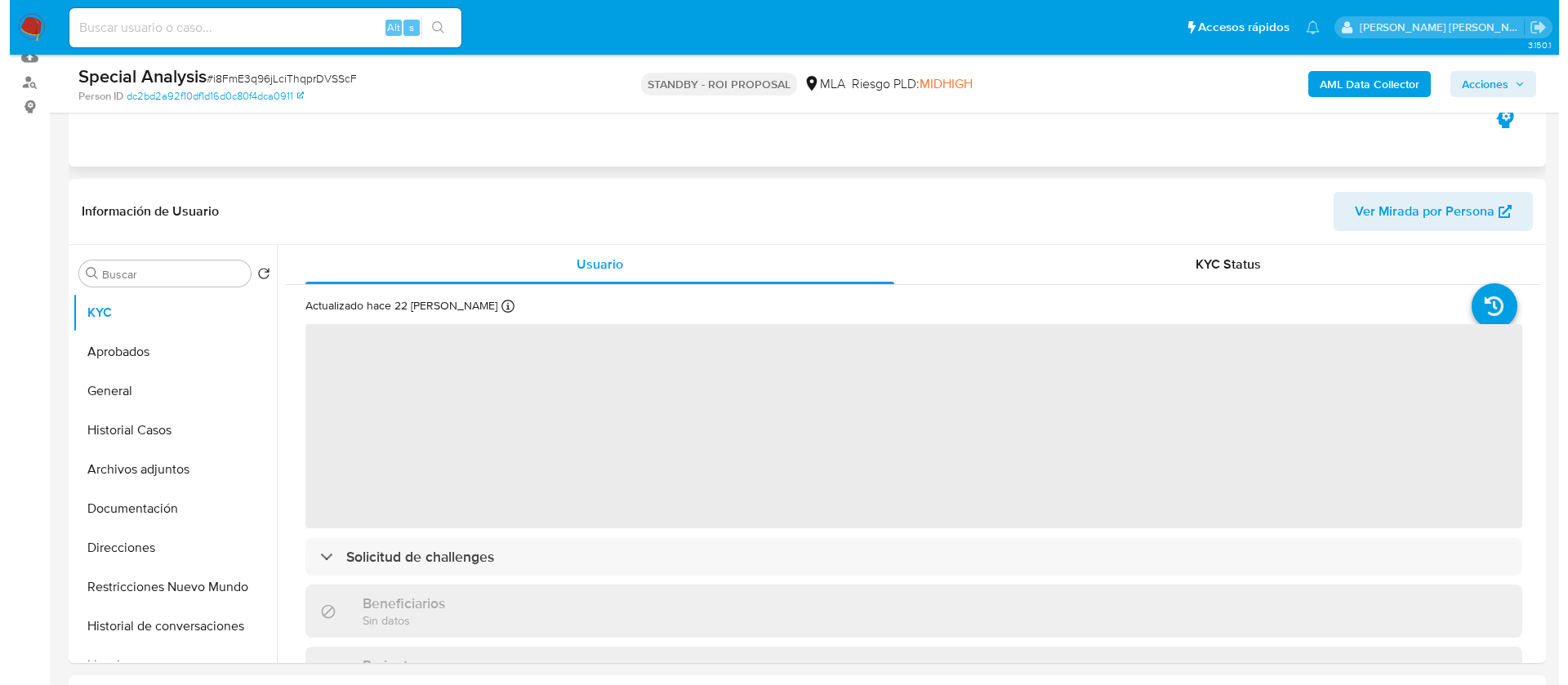
scroll to position [183, 0]
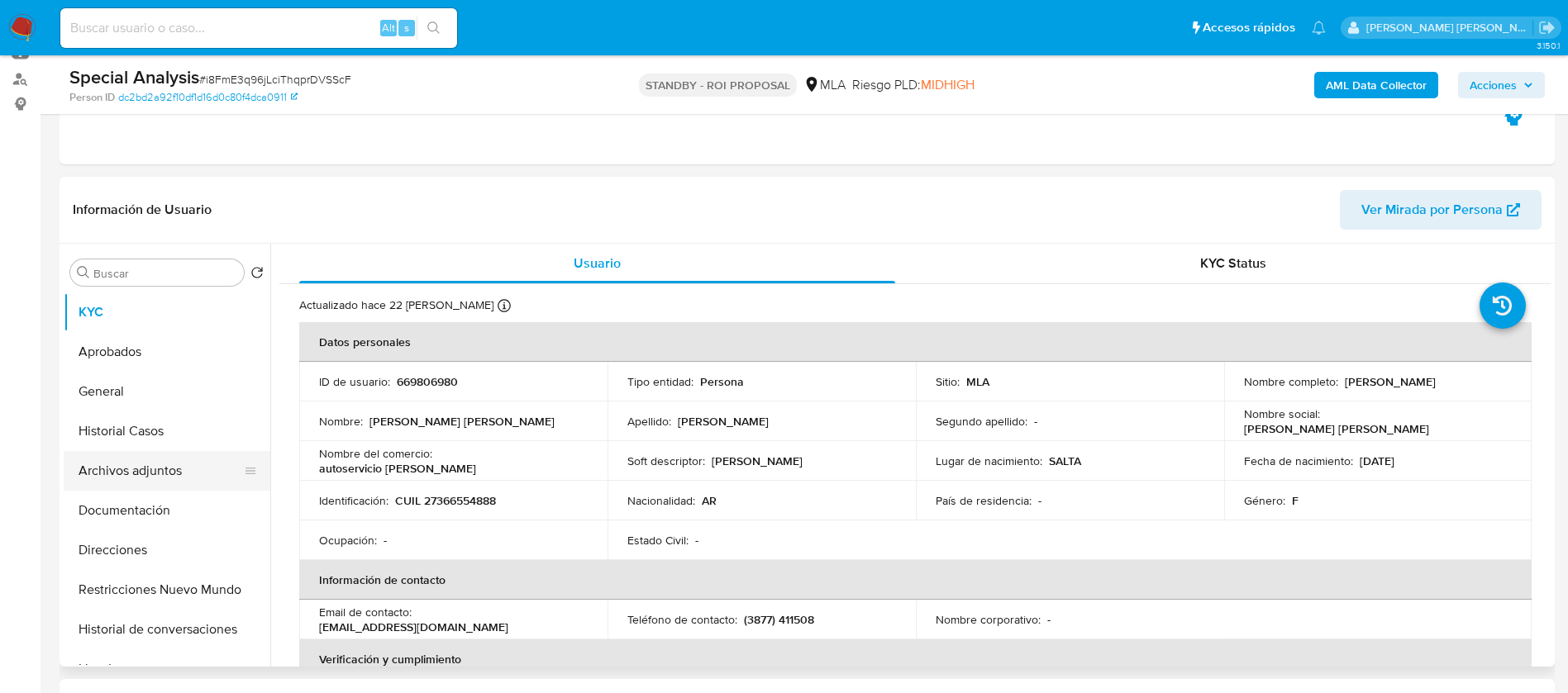
select select "10"
click at [163, 470] on button "Archivos adjuntos" at bounding box center [160, 471] width 194 height 40
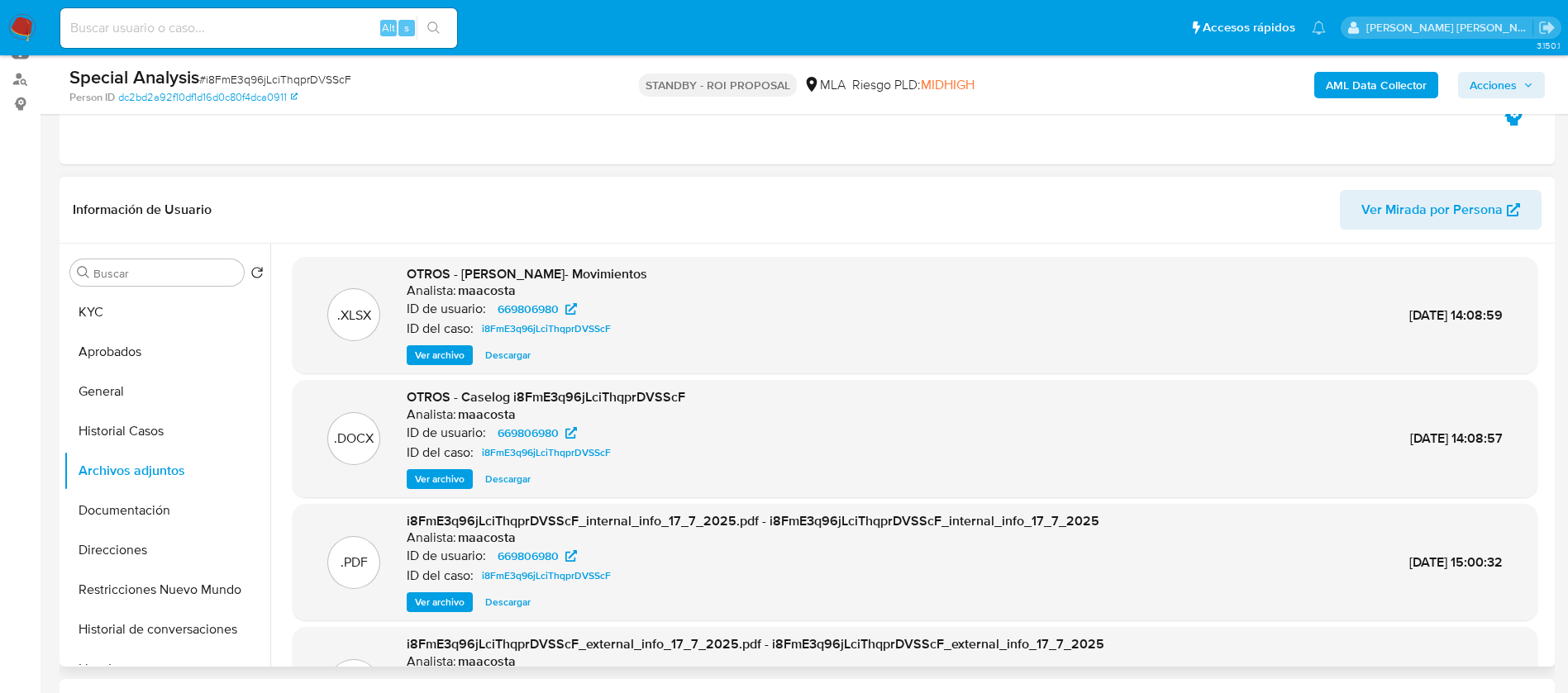
click at [432, 475] on span "Ver archivo" at bounding box center [439, 479] width 49 height 17
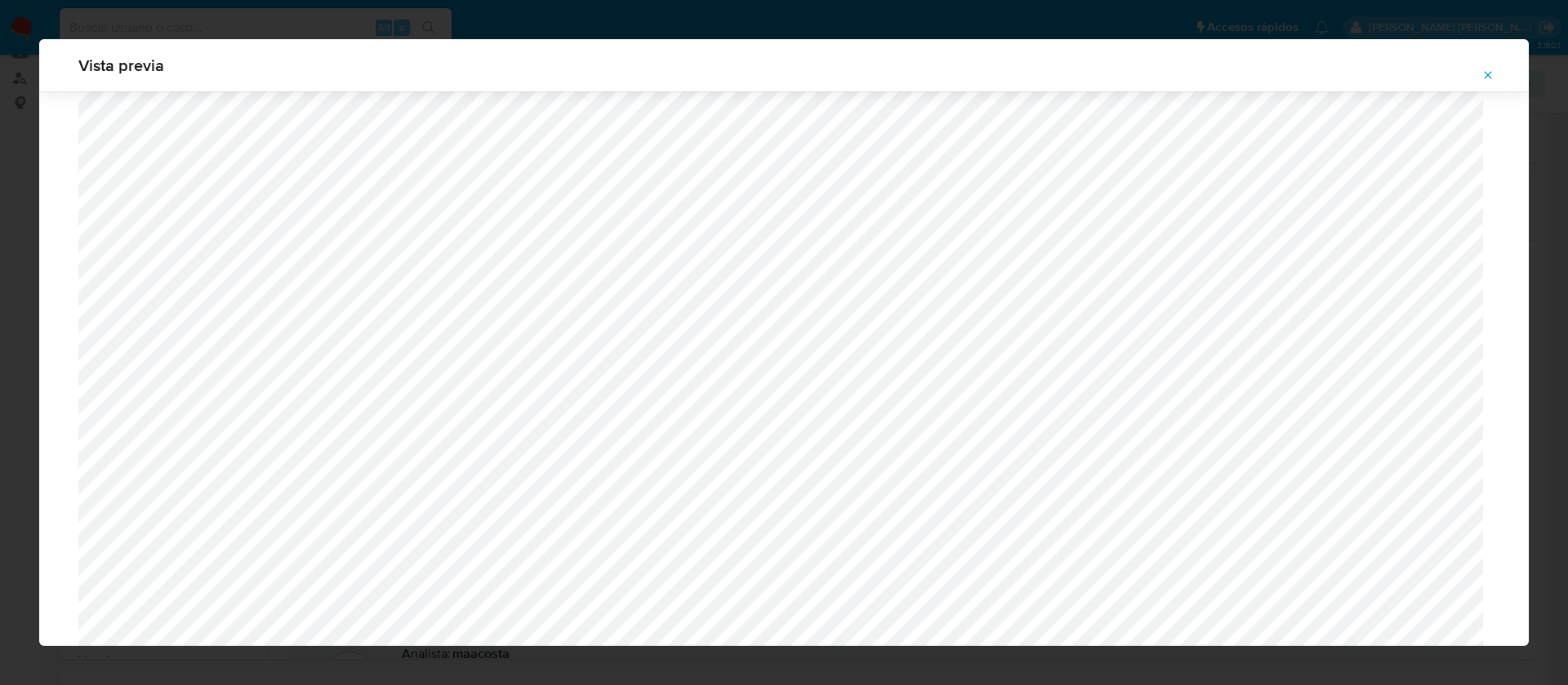
scroll to position [1364, 0]
click at [728, 22] on div "Vista previa" at bounding box center [784, 342] width 1568 height 685
